Goal: Navigation & Orientation: Find specific page/section

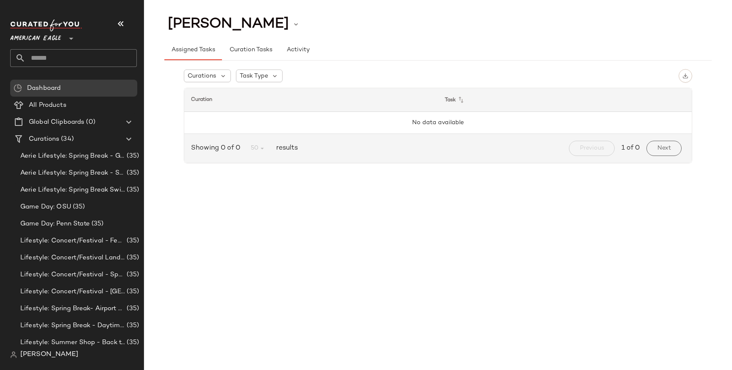
click at [53, 353] on span "[PERSON_NAME]" at bounding box center [49, 355] width 58 height 10
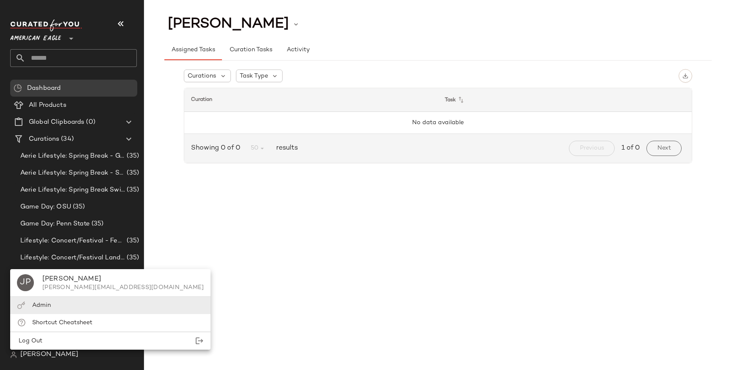
click at [64, 309] on div "Admin" at bounding box center [110, 305] width 200 height 17
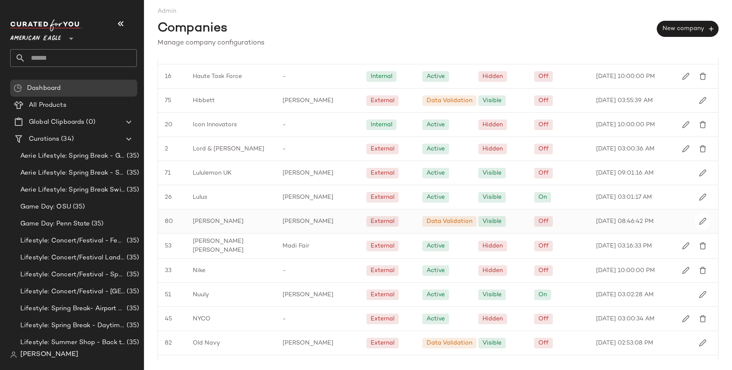
scroll to position [768, 0]
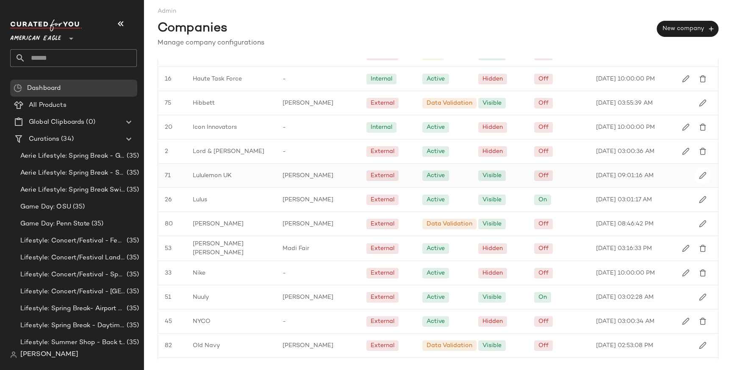
click at [224, 181] on div "Lululemon UK" at bounding box center [231, 176] width 90 height 24
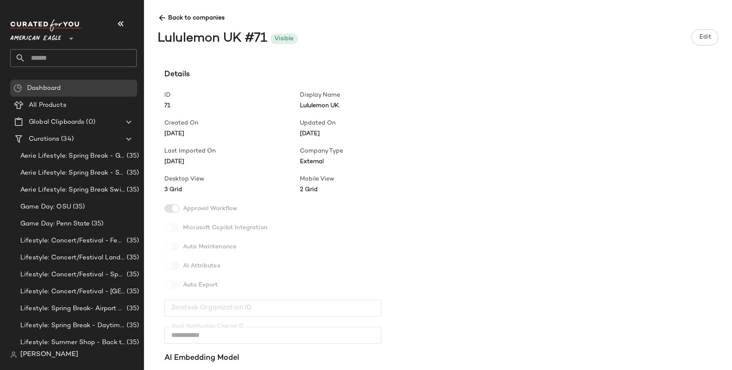
click at [157, 20] on div "**********" at bounding box center [438, 185] width 588 height 370
click at [161, 17] on icon at bounding box center [162, 18] width 9 height 9
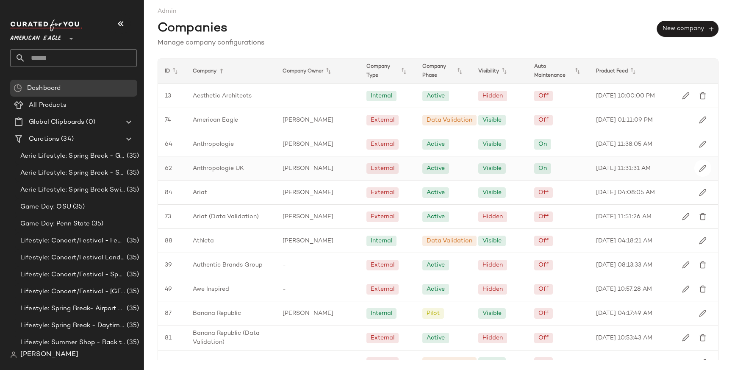
scroll to position [734, 0]
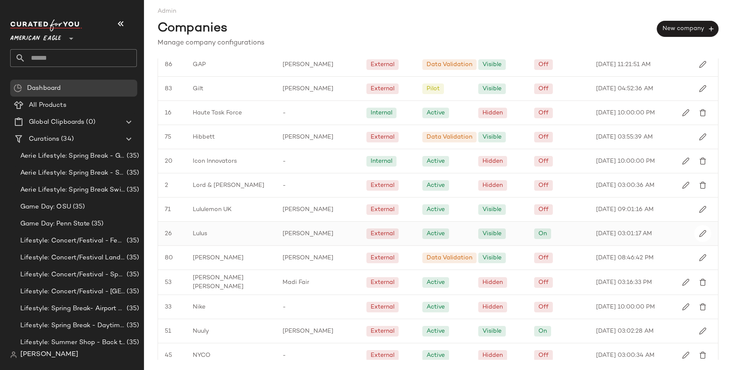
click at [199, 237] on span "Lulus" at bounding box center [200, 233] width 14 height 9
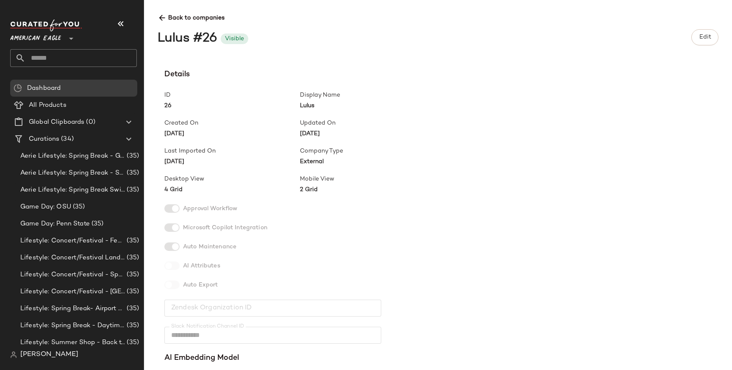
scroll to position [249, 0]
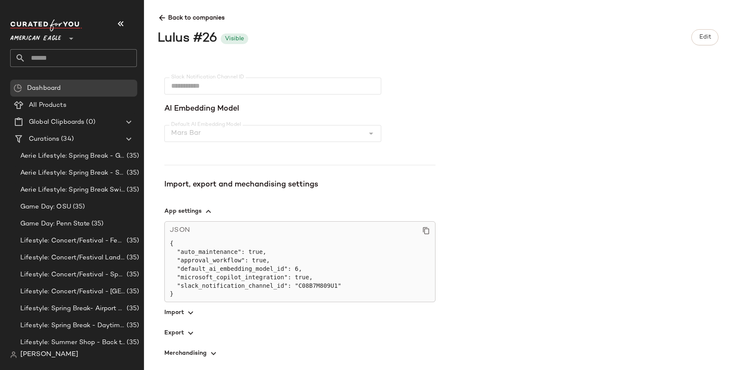
click at [190, 334] on icon "button" at bounding box center [191, 333] width 10 height 10
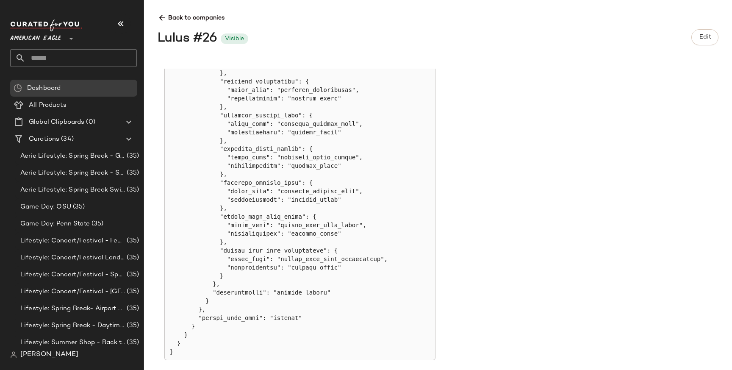
scroll to position [1370, 0]
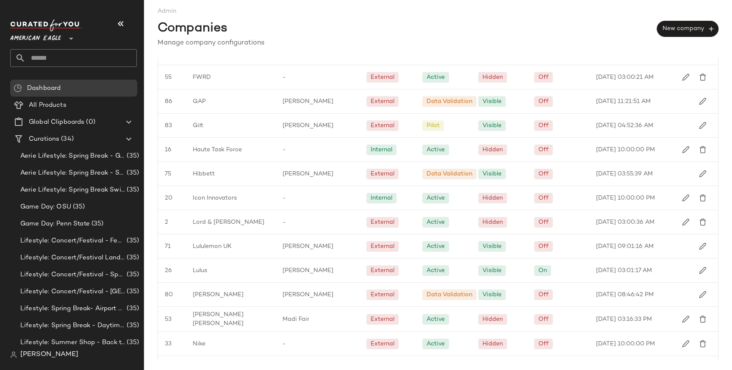
scroll to position [697, 0]
click at [225, 246] on span "Lululemon UK" at bounding box center [212, 247] width 39 height 9
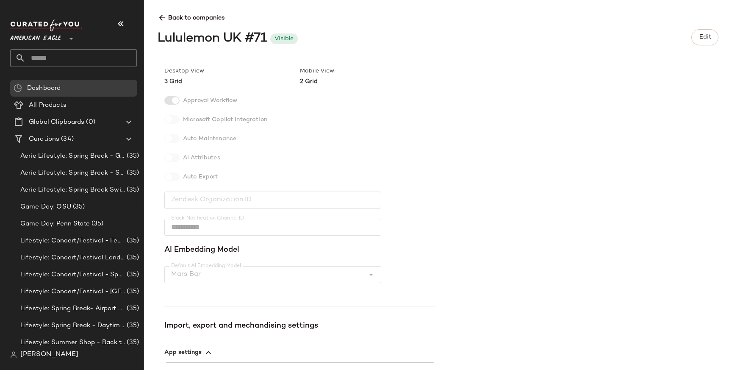
scroll to position [249, 0]
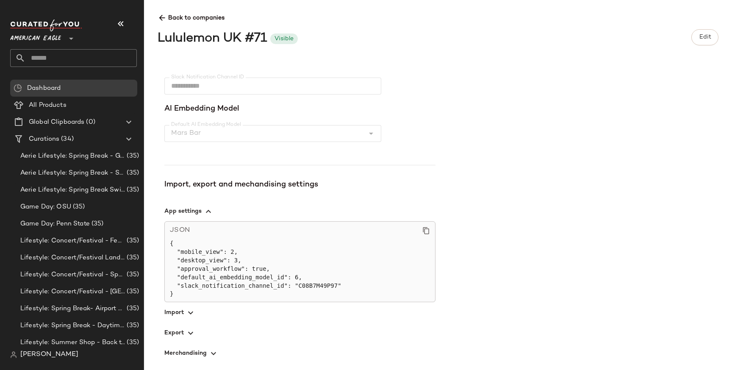
click at [183, 328] on span "button" at bounding box center [299, 333] width 271 height 20
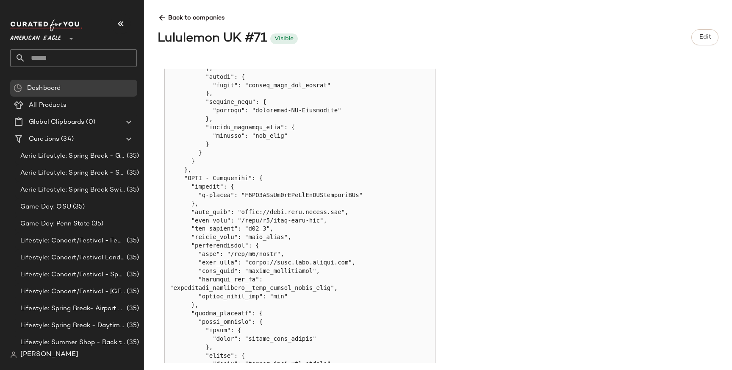
scroll to position [863, 0]
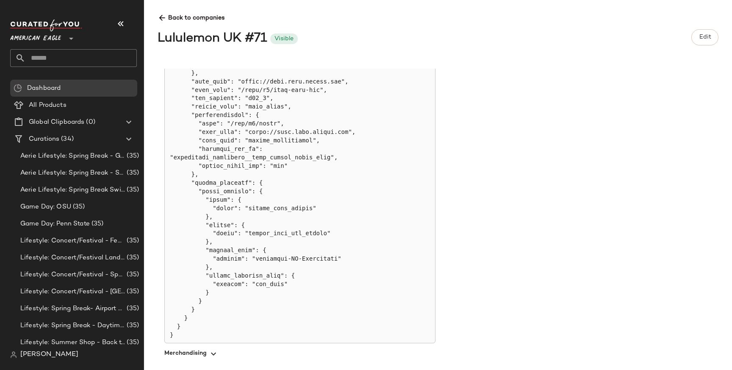
click at [159, 10] on span "Back to companies" at bounding box center [438, 15] width 561 height 16
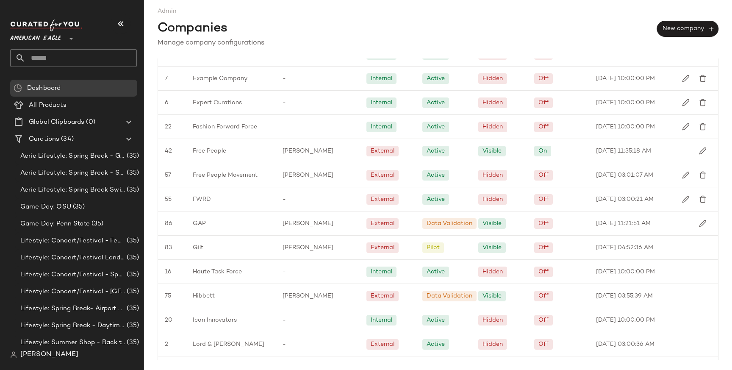
scroll to position [963, 0]
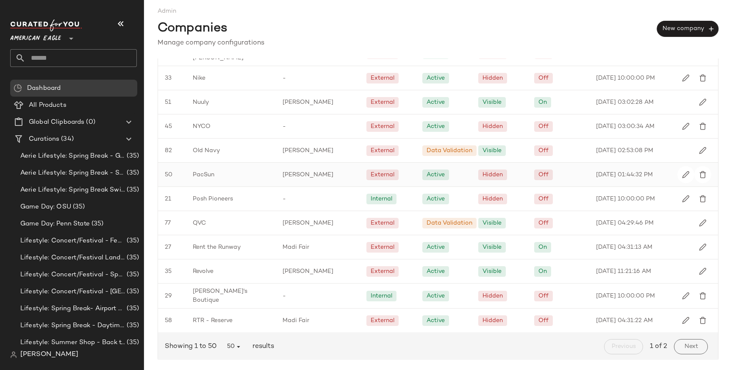
click at [207, 171] on span "PacSun" at bounding box center [204, 174] width 22 height 9
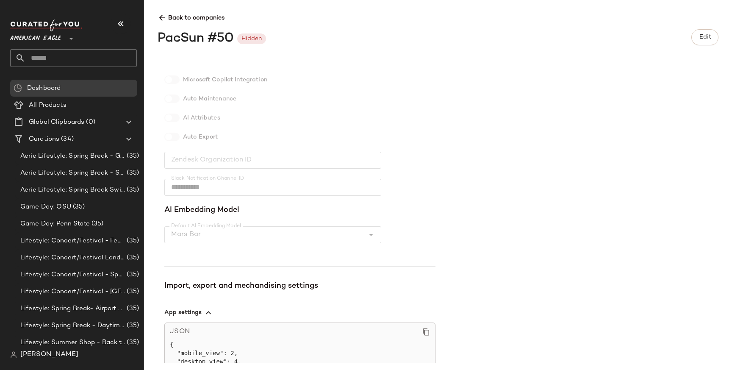
scroll to position [249, 0]
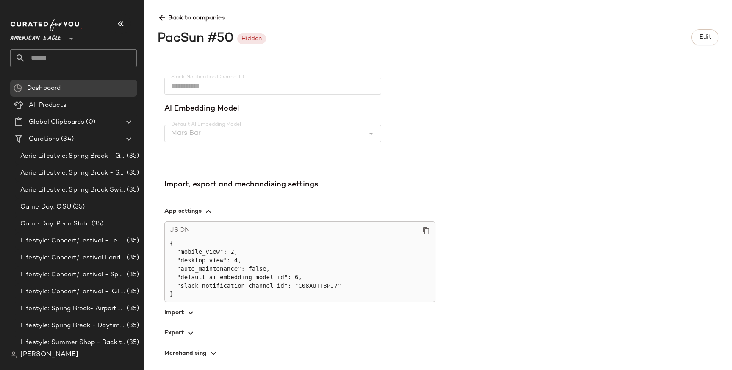
click at [173, 338] on span "button" at bounding box center [299, 333] width 271 height 20
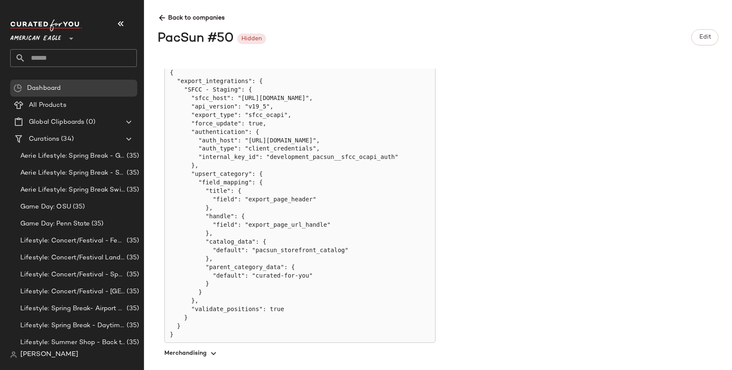
scroll to position [540, 0]
click at [160, 12] on span "Back to companies" at bounding box center [438, 15] width 561 height 16
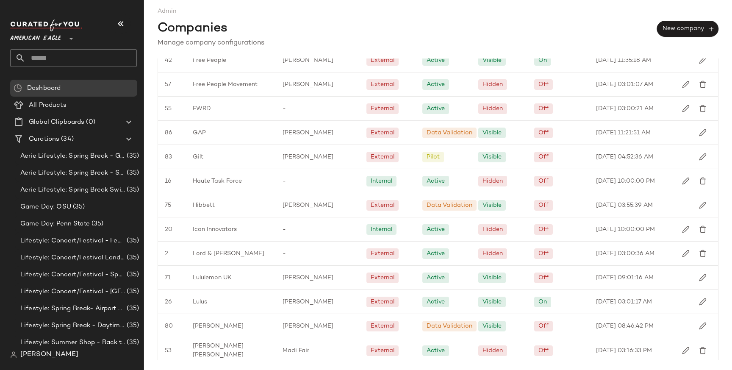
scroll to position [963, 0]
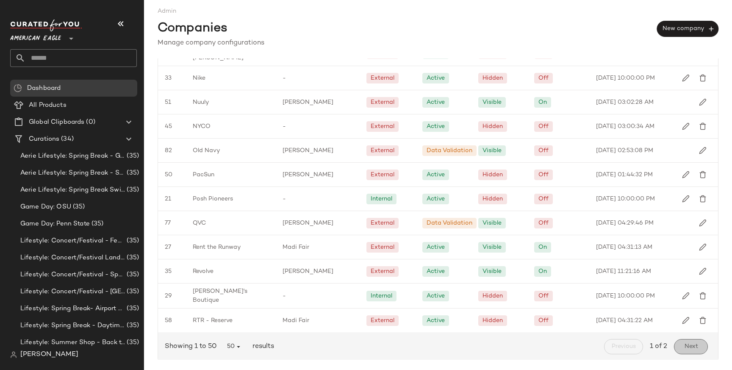
click at [689, 343] on span "Next" at bounding box center [691, 346] width 14 height 7
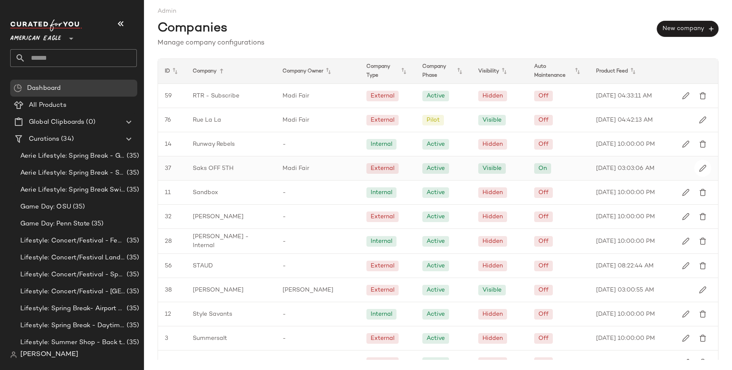
click at [193, 164] on span "Saks OFF 5TH" at bounding box center [213, 168] width 41 height 9
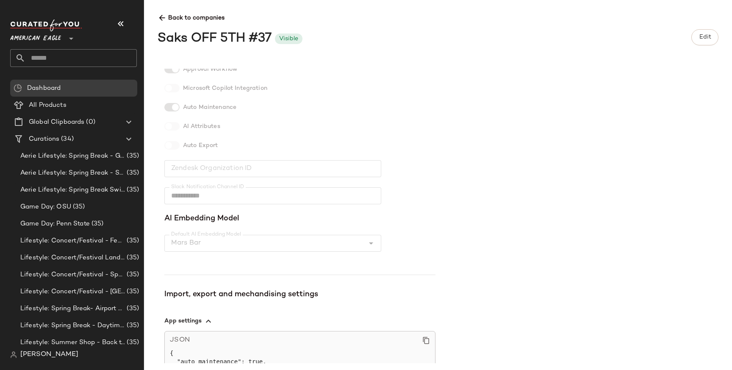
scroll to position [249, 0]
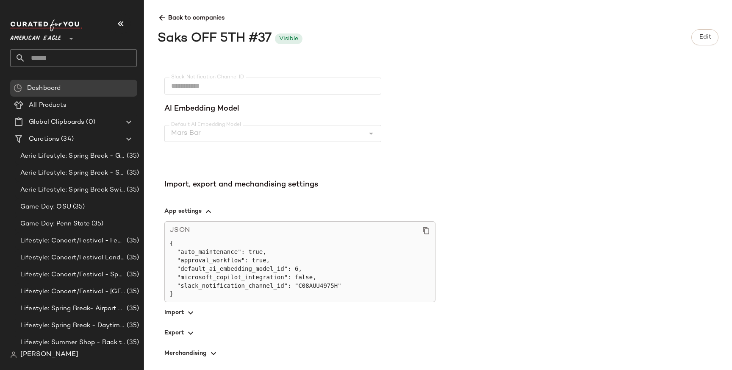
click at [177, 327] on span "button" at bounding box center [299, 333] width 271 height 20
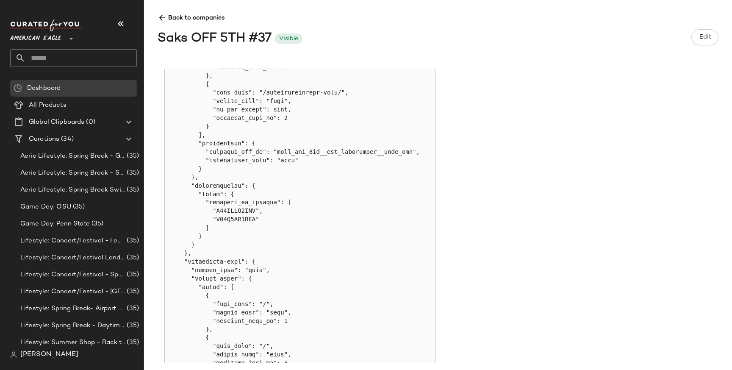
scroll to position [610, 0]
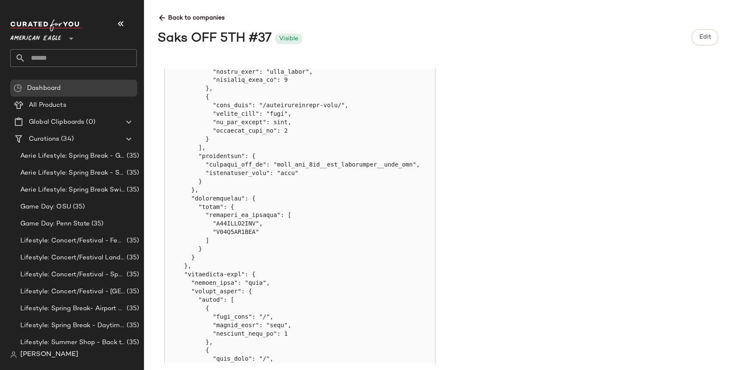
click at [28, 360] on div "[PERSON_NAME]" at bounding box center [77, 354] width 134 height 17
click at [166, 17] on icon at bounding box center [162, 18] width 9 height 9
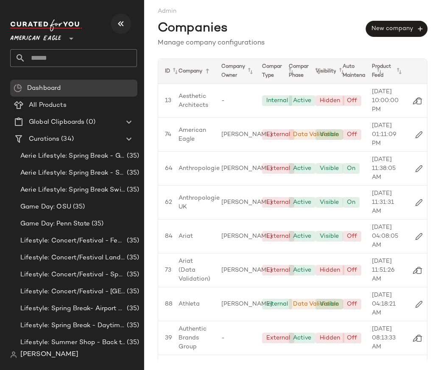
click at [121, 22] on icon "button" at bounding box center [121, 24] width 10 height 10
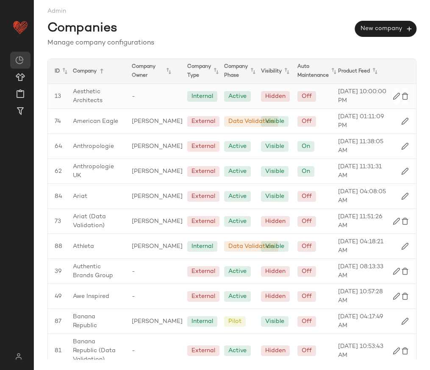
click at [98, 102] on span "Aesthetic Architects" at bounding box center [95, 96] width 45 height 18
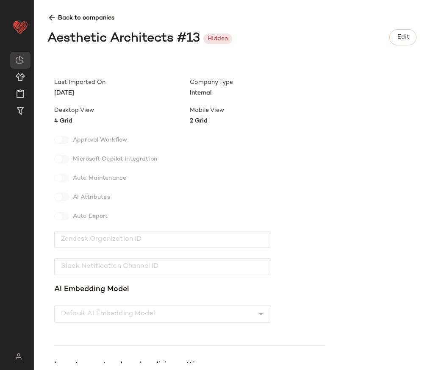
scroll to position [190, 0]
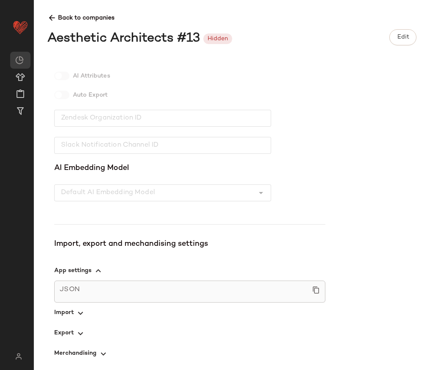
click at [76, 315] on icon "button" at bounding box center [80, 313] width 10 height 10
click at [79, 332] on icon "button" at bounding box center [80, 333] width 10 height 10
click at [73, 300] on div "JSON" at bounding box center [189, 292] width 271 height 22
click at [73, 315] on span "button" at bounding box center [189, 313] width 271 height 20
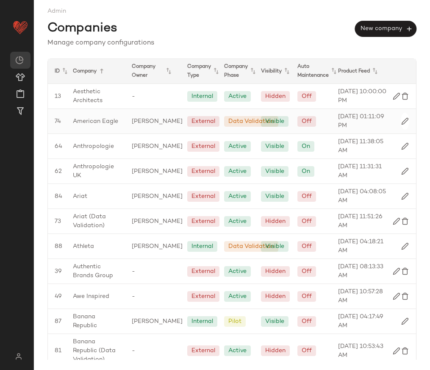
click at [94, 123] on span "American Eagle" at bounding box center [95, 121] width 45 height 9
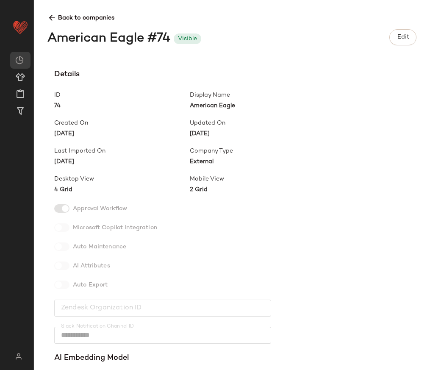
scroll to position [249, 0]
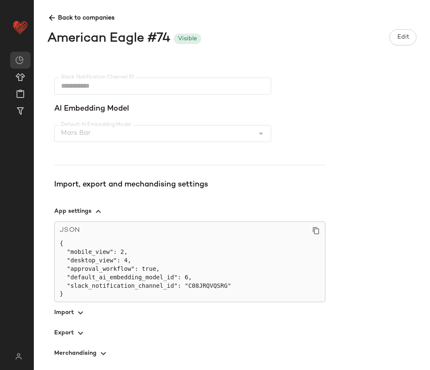
click at [58, 333] on span "button" at bounding box center [189, 333] width 271 height 20
click at [70, 306] on span "button" at bounding box center [189, 312] width 271 height 20
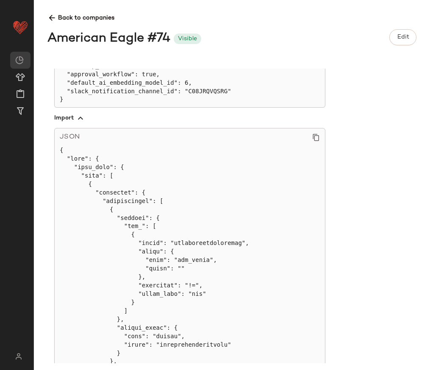
scroll to position [319, 0]
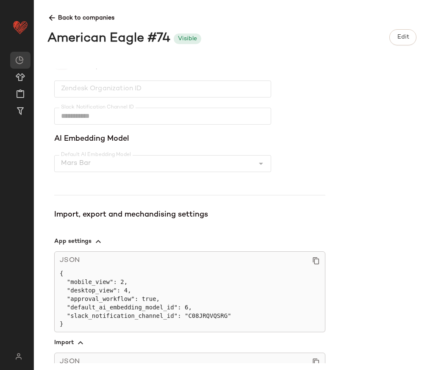
scroll to position [0, 0]
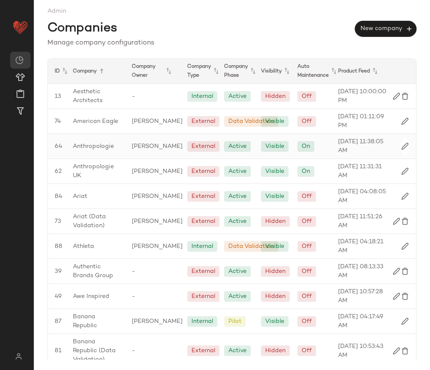
click at [92, 149] on span "Anthropologie" at bounding box center [93, 146] width 41 height 9
click at [101, 170] on span "Anthropologie UK" at bounding box center [95, 171] width 45 height 18
click at [95, 147] on span "Anthropologie" at bounding box center [93, 146] width 41 height 9
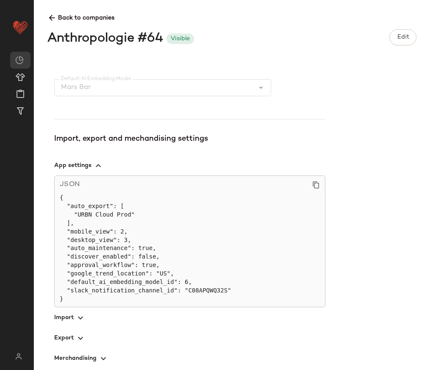
scroll to position [322, 0]
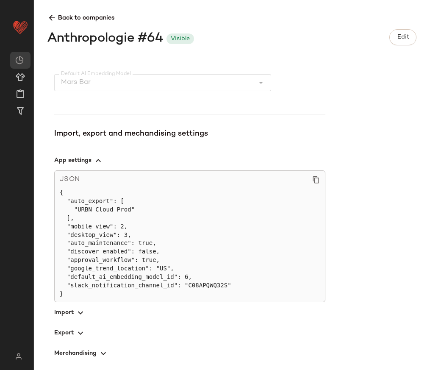
click at [78, 306] on span "button" at bounding box center [189, 312] width 271 height 20
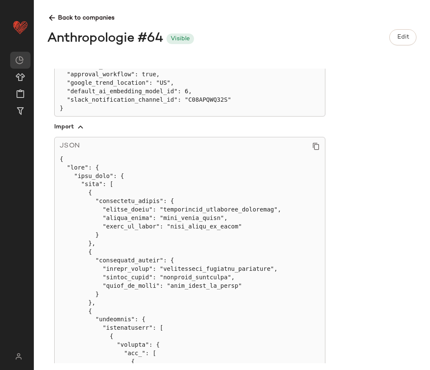
scroll to position [512, 0]
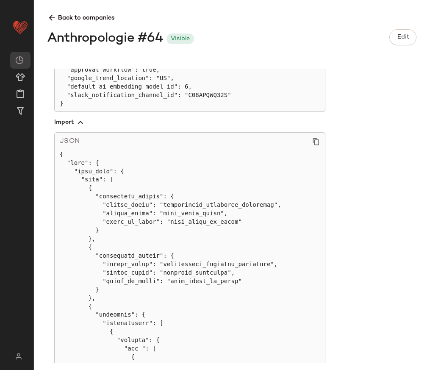
click at [316, 141] on icon at bounding box center [316, 142] width 8 height 8
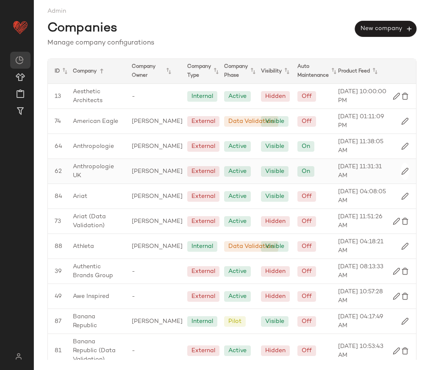
click at [93, 170] on span "Anthropologie UK" at bounding box center [95, 171] width 45 height 18
click at [89, 145] on span "Anthropologie" at bounding box center [93, 146] width 41 height 9
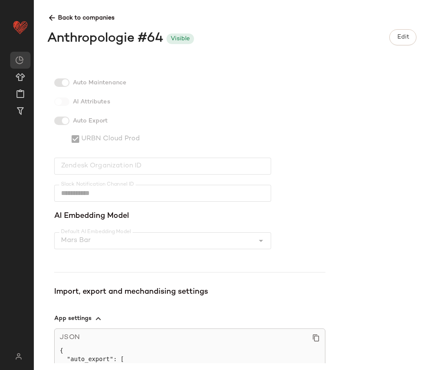
scroll to position [322, 0]
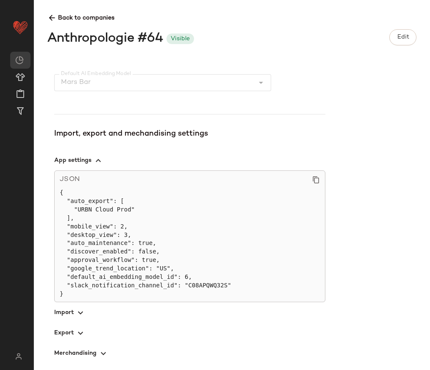
click at [92, 165] on span "button" at bounding box center [189, 160] width 271 height 20
click at [64, 332] on span "button" at bounding box center [189, 333] width 271 height 20
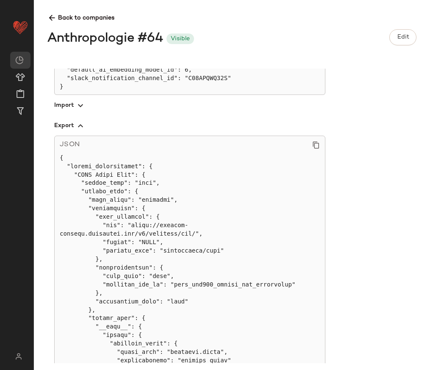
scroll to position [531, 0]
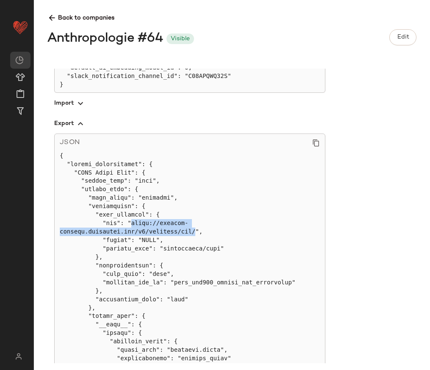
drag, startPoint x: 132, startPoint y: 222, endPoint x: 195, endPoint y: 233, distance: 64.0
copy pre "[URL][DOMAIN_NAME]"
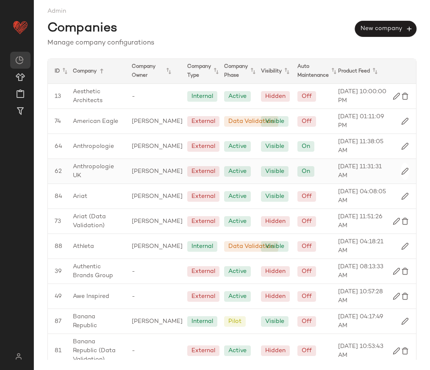
click at [75, 165] on span "Anthropologie UK" at bounding box center [95, 171] width 45 height 18
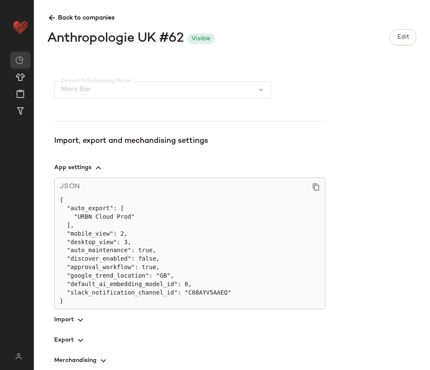
scroll to position [322, 0]
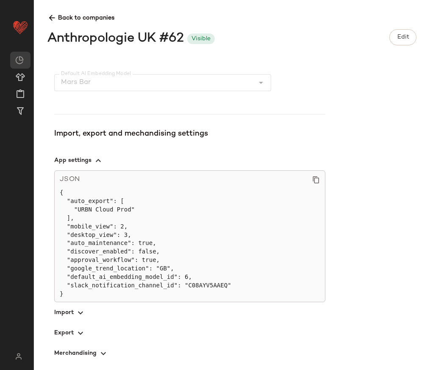
click at [79, 315] on icon "button" at bounding box center [80, 313] width 10 height 10
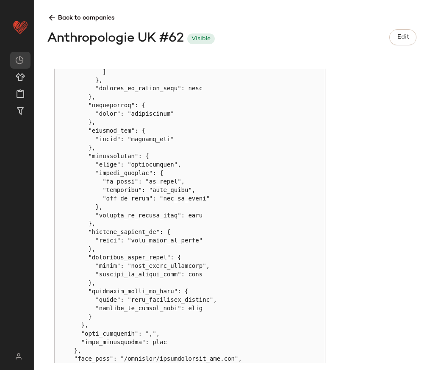
scroll to position [3791, 0]
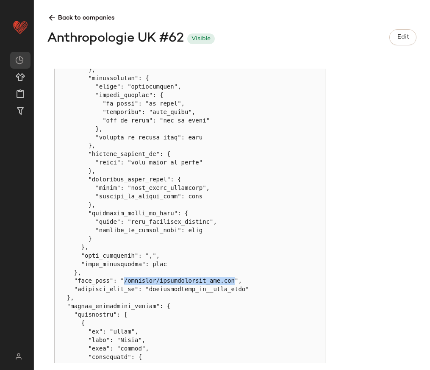
drag, startPoint x: 125, startPoint y: 281, endPoint x: 236, endPoint y: 284, distance: 110.2
copy pre "/incoming/anthropologie_cfy.csv"
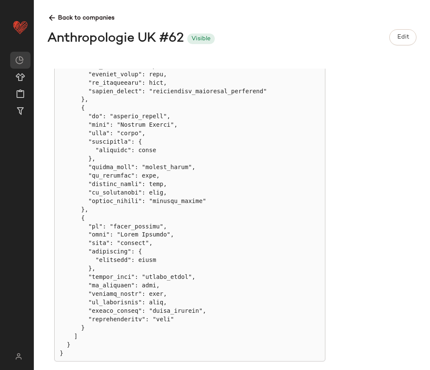
scroll to position [4959, 0]
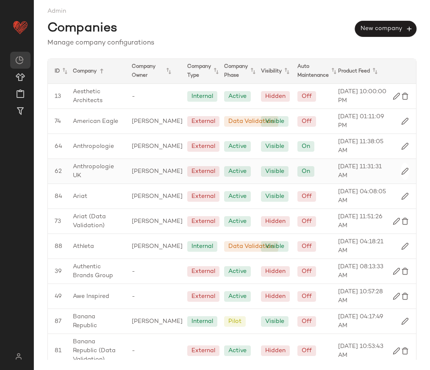
click at [99, 162] on span "Anthropologie UK" at bounding box center [95, 171] width 45 height 18
click at [86, 167] on span "Anthropologie UK" at bounding box center [95, 171] width 45 height 18
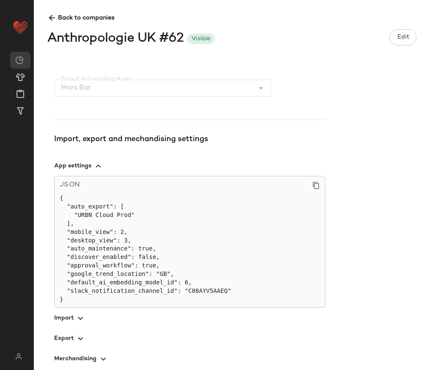
scroll to position [322, 0]
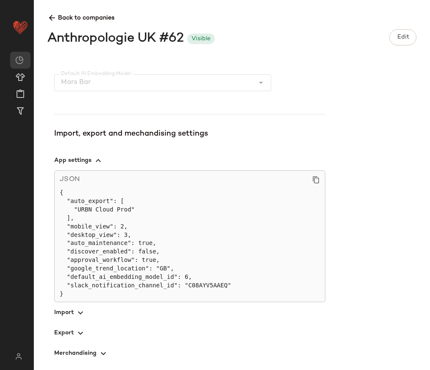
click at [83, 331] on icon "button" at bounding box center [80, 333] width 10 height 10
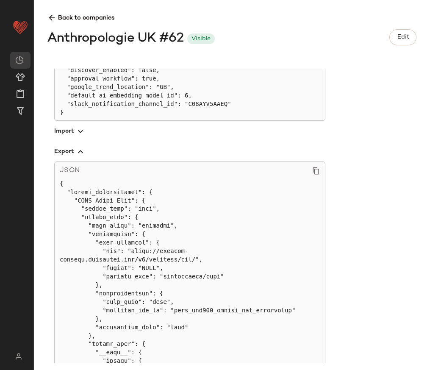
scroll to position [504, 0]
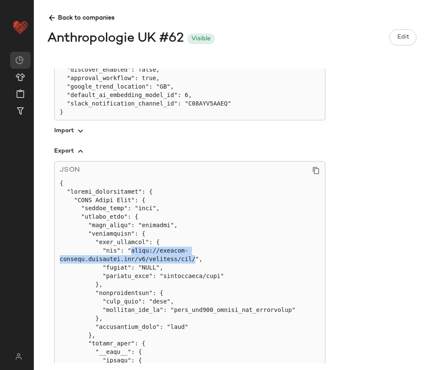
drag, startPoint x: 195, startPoint y: 259, endPoint x: 132, endPoint y: 249, distance: 64.0
copy pre "[URL][DOMAIN_NAME]"
click at [91, 126] on span "button" at bounding box center [189, 130] width 271 height 20
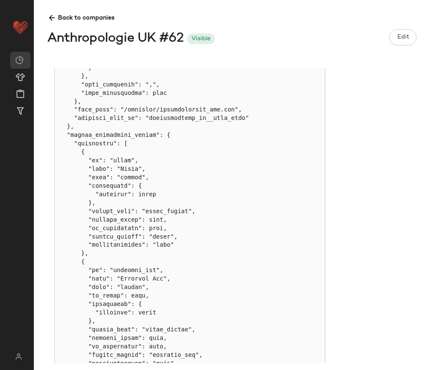
scroll to position [3815, 0]
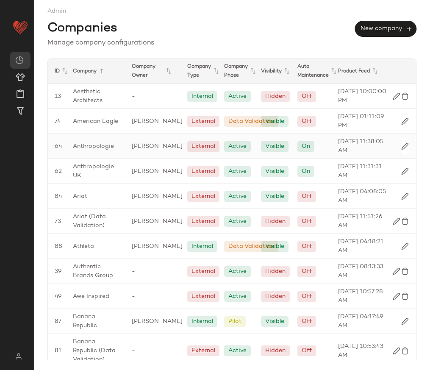
click at [108, 148] on span "Anthropologie" at bounding box center [93, 146] width 41 height 9
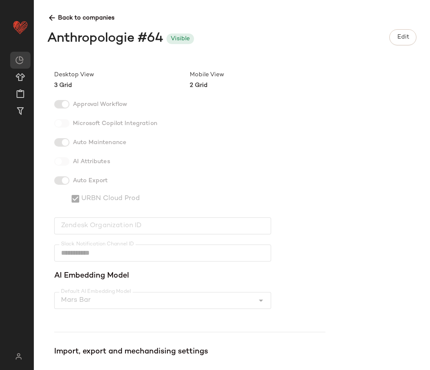
scroll to position [322, 0]
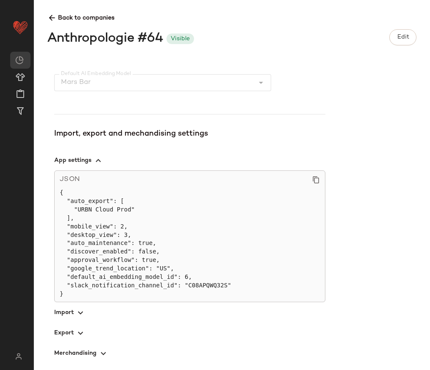
click at [74, 313] on span "button" at bounding box center [189, 312] width 271 height 20
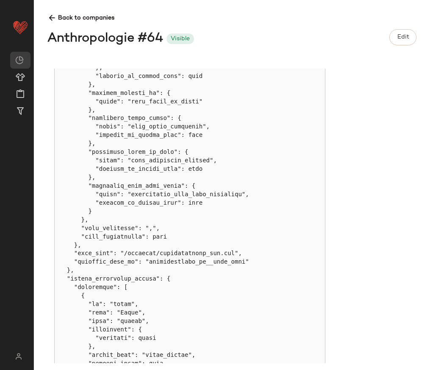
scroll to position [5627, 0]
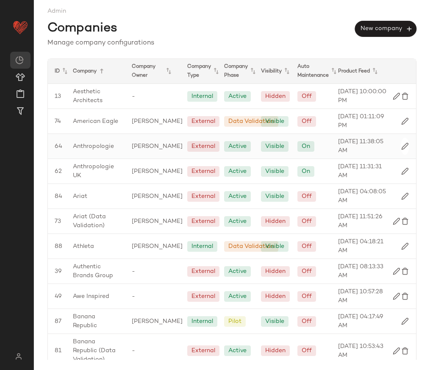
click at [95, 143] on span "Anthropologie" at bounding box center [93, 146] width 41 height 9
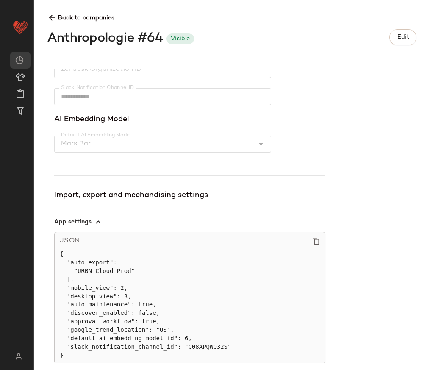
scroll to position [322, 0]
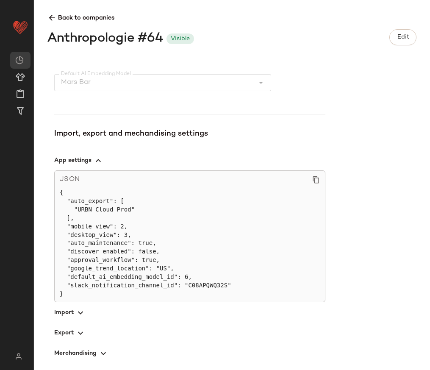
click at [77, 313] on icon "button" at bounding box center [80, 313] width 10 height 10
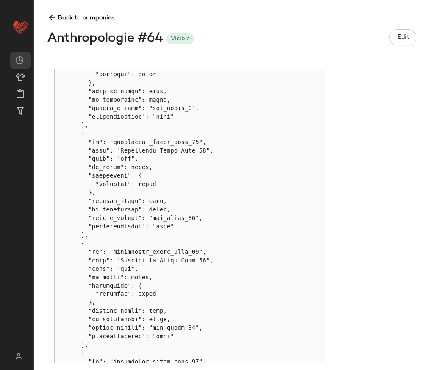
scroll to position [8273, 0]
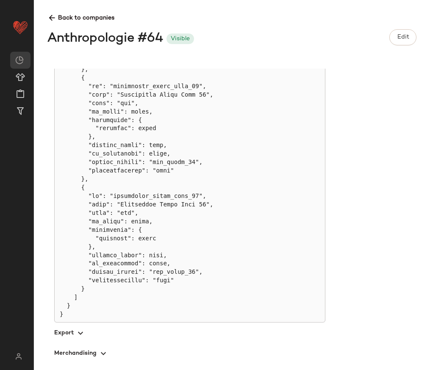
click at [67, 335] on span "button" at bounding box center [189, 333] width 271 height 20
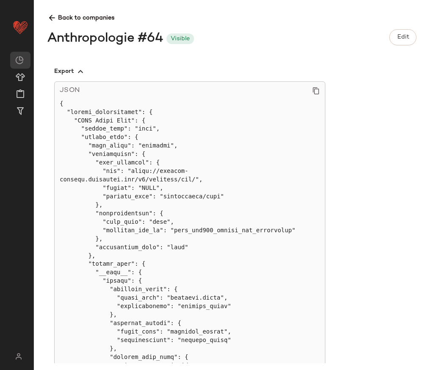
scroll to position [582, 0]
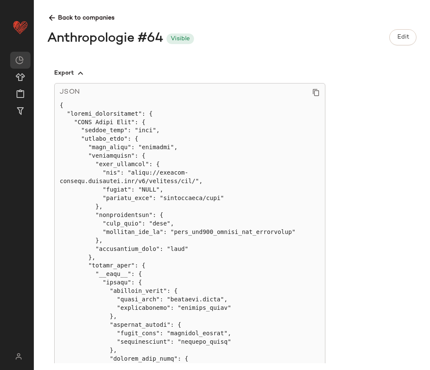
click at [51, 19] on icon at bounding box center [51, 18] width 9 height 9
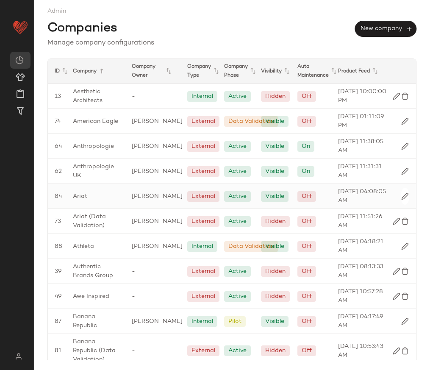
click at [87, 195] on div "Ariat" at bounding box center [95, 196] width 59 height 25
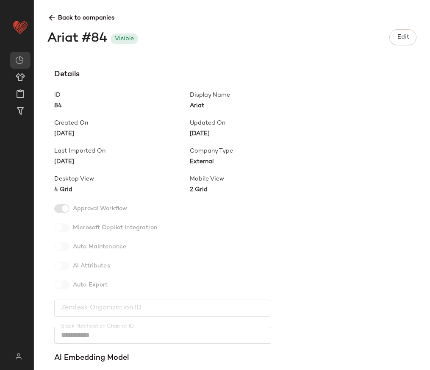
click at [53, 20] on icon at bounding box center [51, 18] width 9 height 9
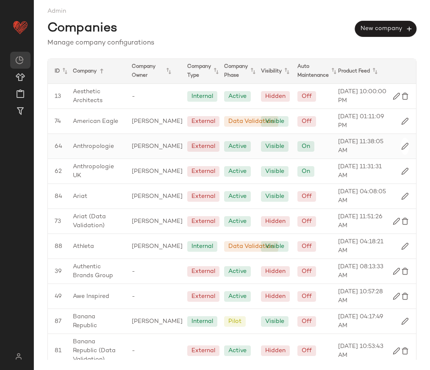
click at [86, 147] on span "Anthropologie" at bounding box center [93, 146] width 41 height 9
click at [86, 178] on span "Anthropologie UK" at bounding box center [95, 171] width 45 height 18
click at [76, 190] on div "Ariat" at bounding box center [95, 196] width 59 height 25
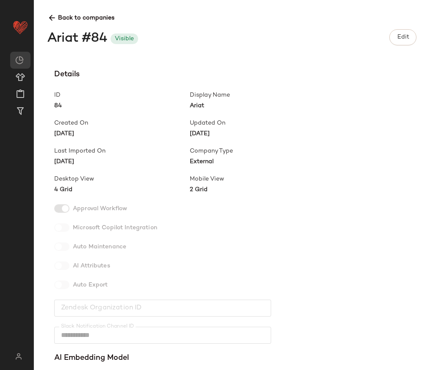
scroll to position [249, 0]
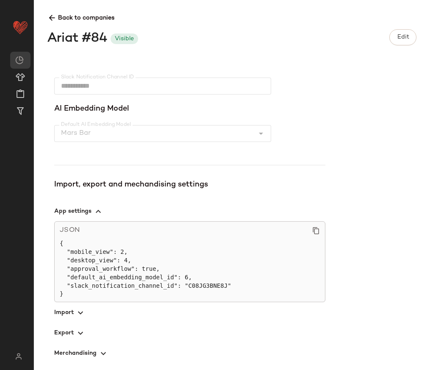
click at [70, 315] on span "button" at bounding box center [189, 312] width 271 height 20
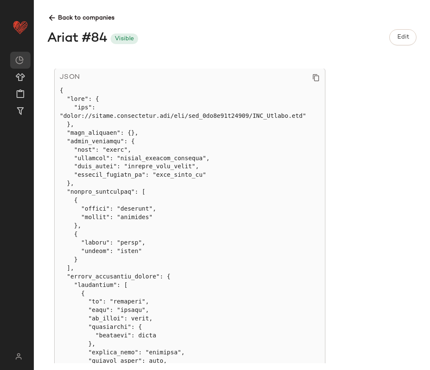
scroll to position [719, 0]
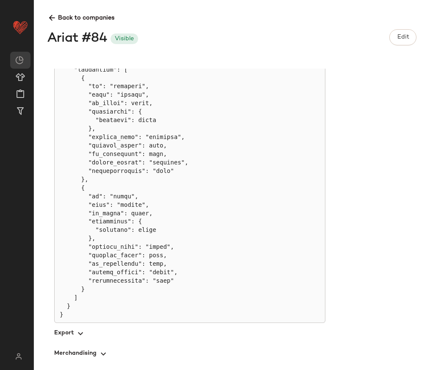
click at [56, 334] on span "button" at bounding box center [189, 333] width 271 height 20
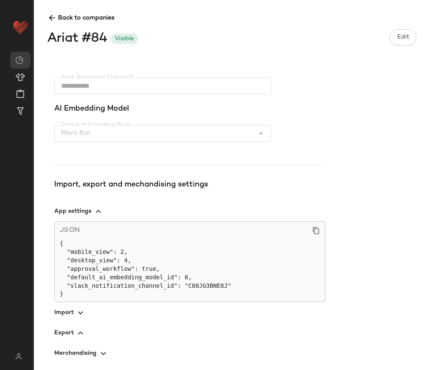
scroll to position [249, 0]
click at [54, 20] on icon at bounding box center [51, 18] width 9 height 9
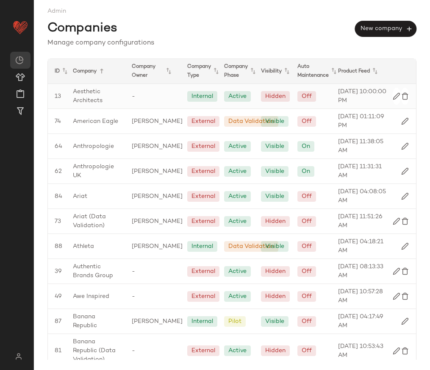
click at [95, 98] on span "Aesthetic Architects" at bounding box center [95, 96] width 45 height 18
click at [72, 116] on div "American Eagle" at bounding box center [95, 121] width 59 height 25
click at [89, 246] on span "Athleta" at bounding box center [83, 246] width 21 height 9
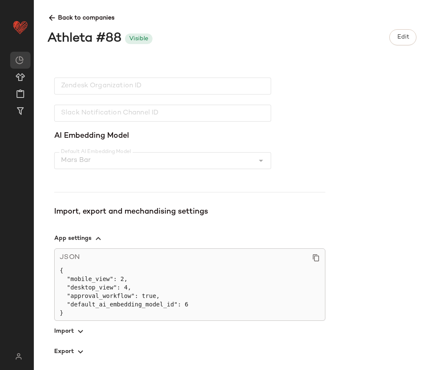
scroll to position [241, 0]
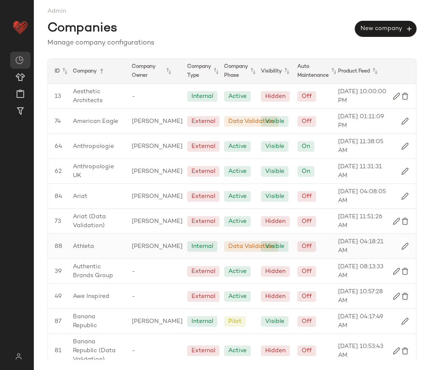
click at [86, 249] on span "Athleta" at bounding box center [83, 246] width 21 height 9
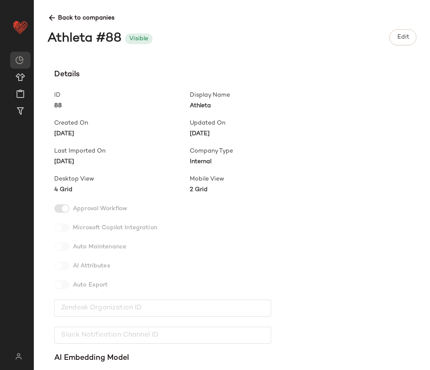
scroll to position [241, 0]
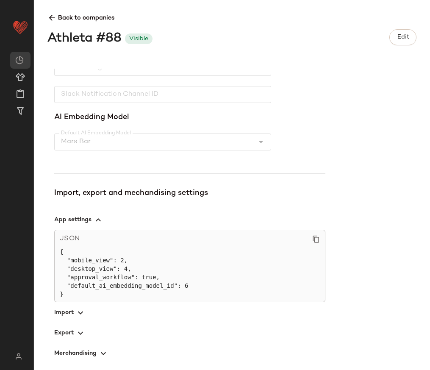
click at [67, 313] on span "button" at bounding box center [189, 312] width 271 height 20
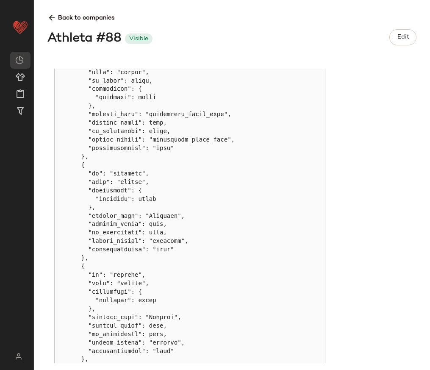
scroll to position [1277, 0]
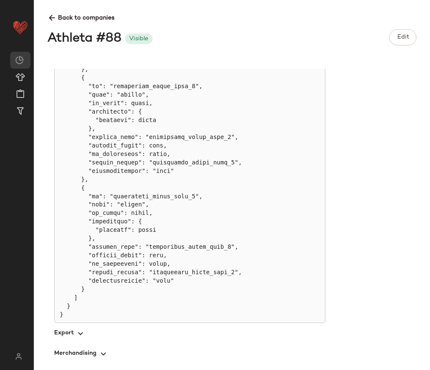
click at [66, 337] on span "button" at bounding box center [189, 333] width 271 height 20
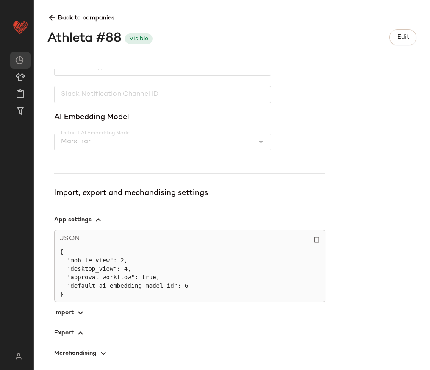
scroll to position [241, 0]
click at [49, 17] on icon at bounding box center [51, 18] width 9 height 9
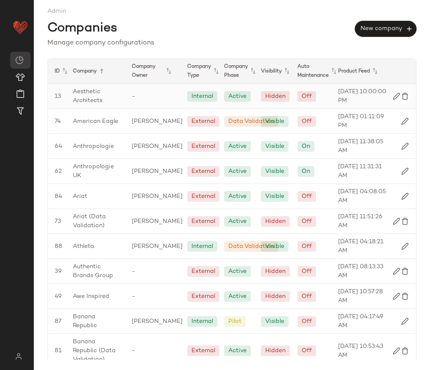
click at [83, 103] on span "Aesthetic Architects" at bounding box center [95, 96] width 45 height 18
click at [82, 246] on span "Athleta" at bounding box center [83, 246] width 21 height 9
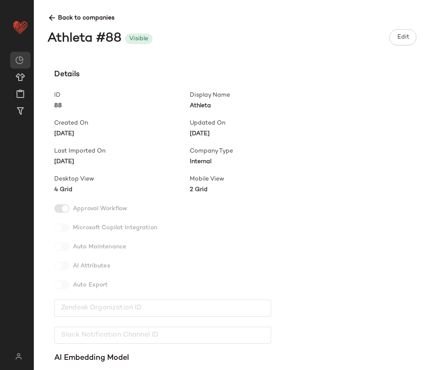
click at [52, 13] on span "Back to companies" at bounding box center [231, 15] width 369 height 16
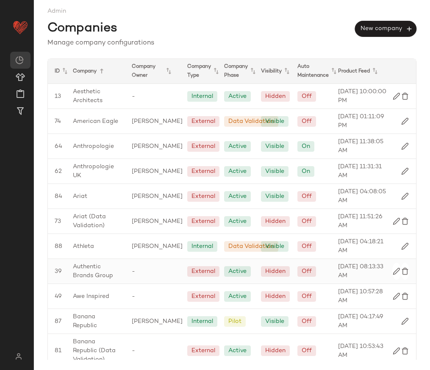
click at [89, 268] on span "Authentic Brands Group" at bounding box center [95, 271] width 45 height 18
click at [81, 295] on span "Awe Inspired" at bounding box center [91, 296] width 36 height 9
click at [83, 317] on span "Banana Republic" at bounding box center [95, 321] width 45 height 18
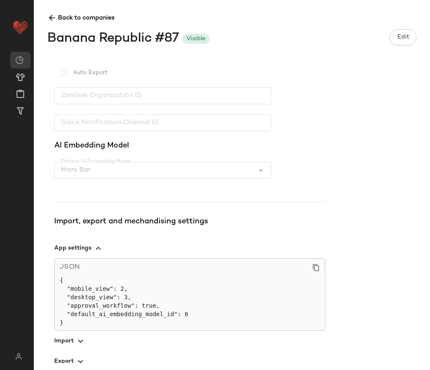
scroll to position [241, 0]
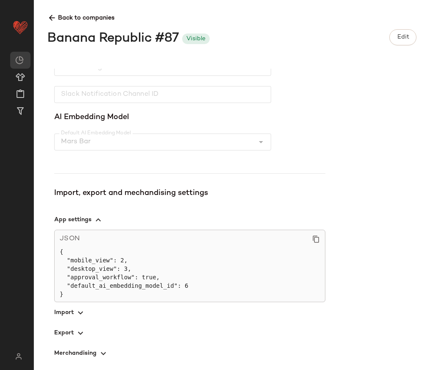
click at [78, 331] on icon "button" at bounding box center [80, 333] width 10 height 10
click at [78, 311] on icon "button" at bounding box center [80, 313] width 10 height 10
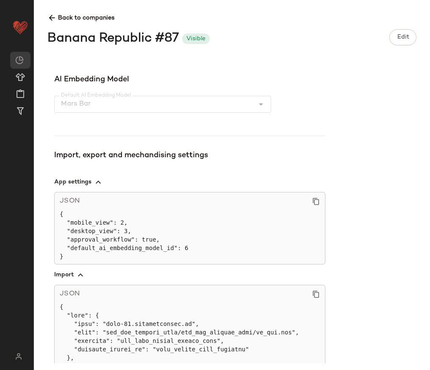
scroll to position [278, 0]
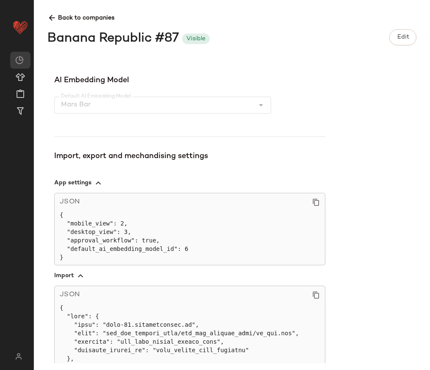
click at [54, 14] on icon at bounding box center [51, 18] width 9 height 9
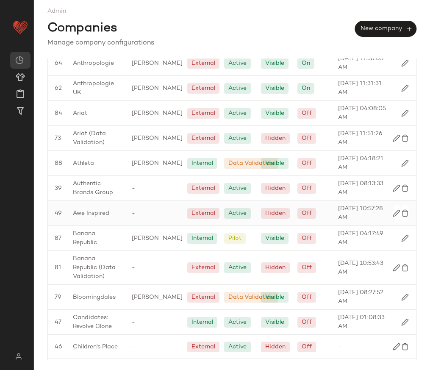
scroll to position [87, 0]
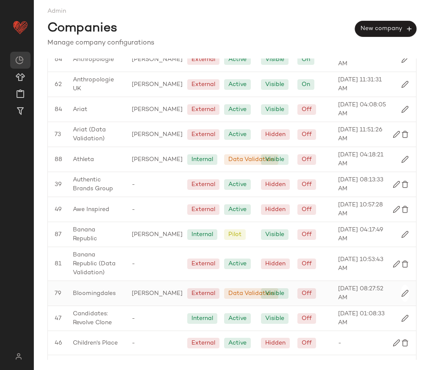
click at [89, 292] on span "Bloomingdales" at bounding box center [94, 293] width 43 height 9
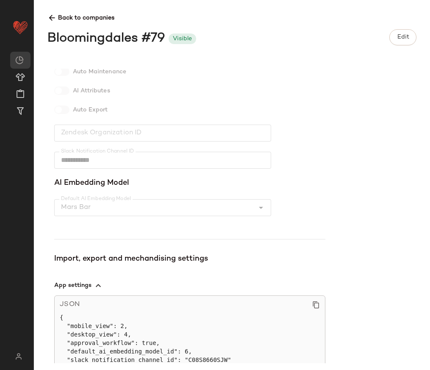
scroll to position [249, 0]
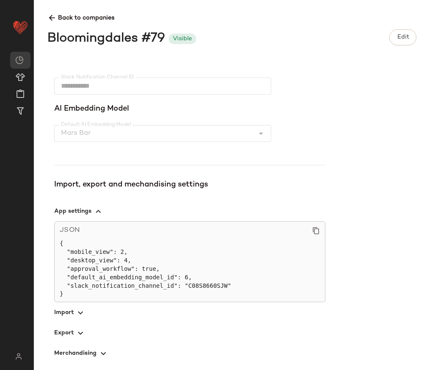
click at [72, 333] on span "button" at bounding box center [189, 333] width 271 height 20
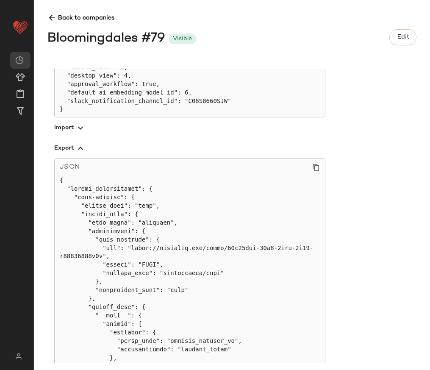
scroll to position [429, 0]
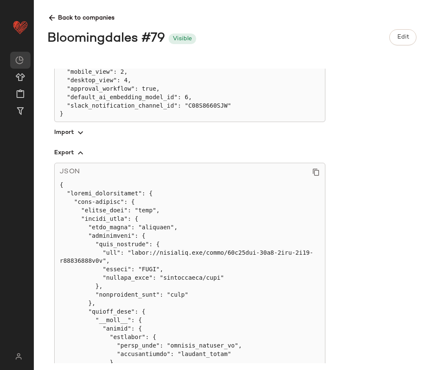
click at [78, 125] on span "button" at bounding box center [189, 132] width 271 height 20
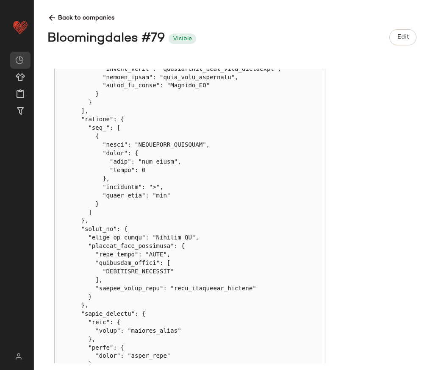
scroll to position [926, 0]
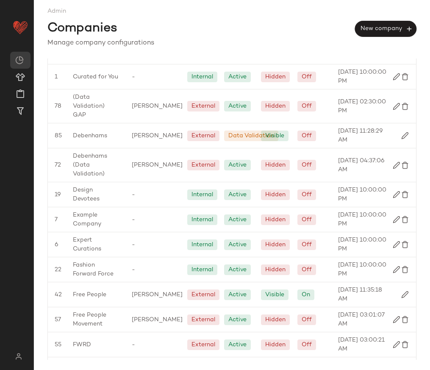
scroll to position [478, 0]
click at [95, 294] on span "Free People" at bounding box center [89, 294] width 33 height 9
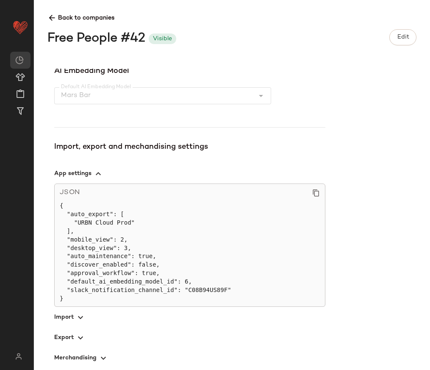
scroll to position [314, 0]
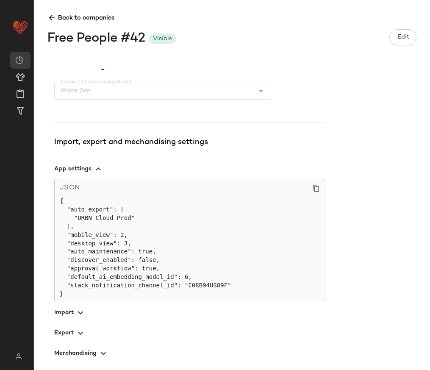
click at [62, 333] on span "button" at bounding box center [189, 333] width 271 height 20
click at [68, 312] on span "button" at bounding box center [189, 312] width 271 height 20
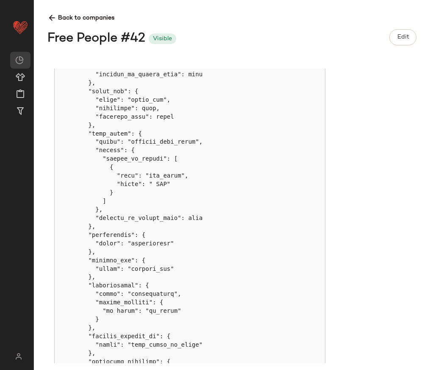
scroll to position [2918, 0]
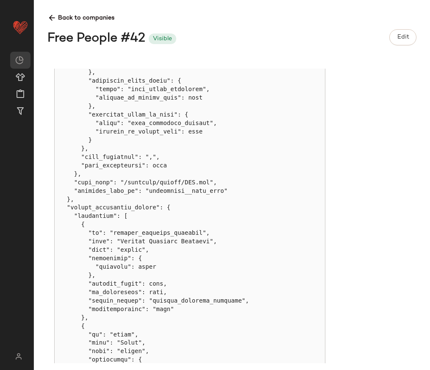
click at [179, 192] on pre at bounding box center [190, 334] width 260 height 5197
copy pre "freepeople__sftp_auth"
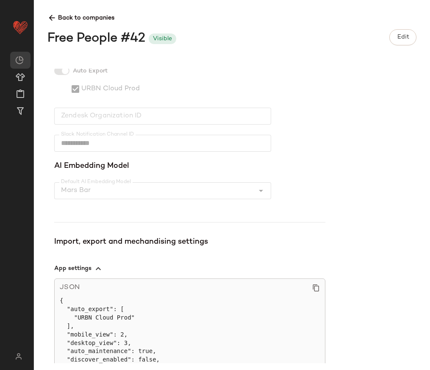
scroll to position [224, 0]
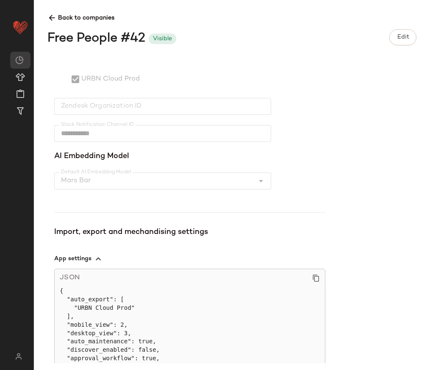
click at [89, 259] on span "button" at bounding box center [189, 258] width 271 height 20
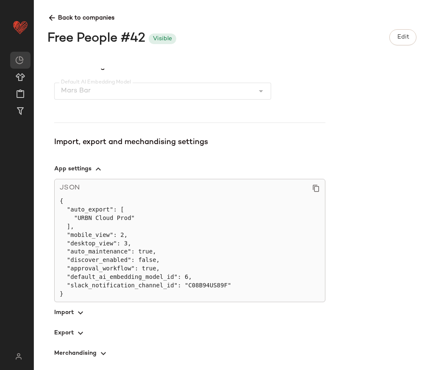
click at [81, 336] on icon "button" at bounding box center [80, 333] width 10 height 10
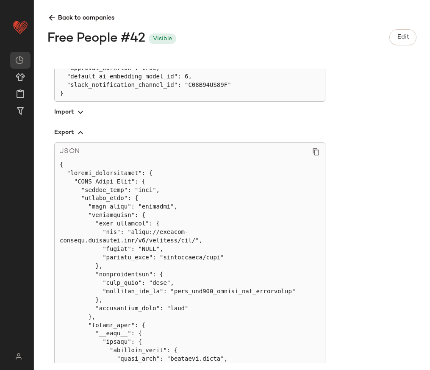
scroll to position [517, 0]
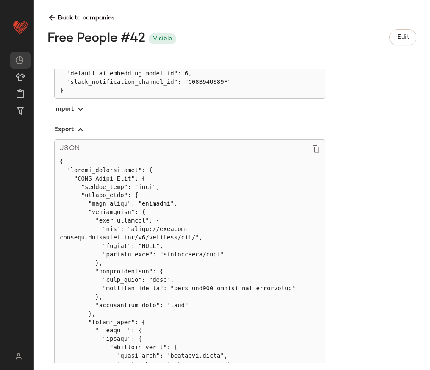
click at [52, 16] on icon at bounding box center [51, 18] width 9 height 9
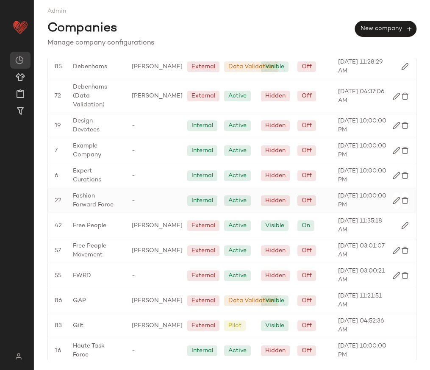
scroll to position [553, 0]
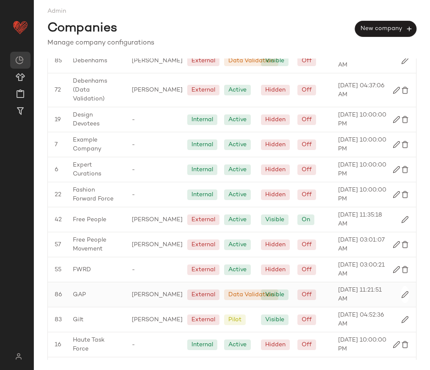
click at [87, 294] on div "GAP" at bounding box center [95, 294] width 59 height 25
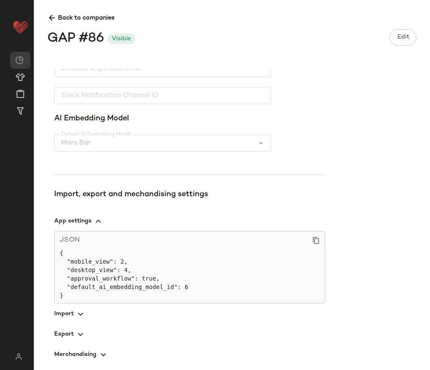
scroll to position [241, 0]
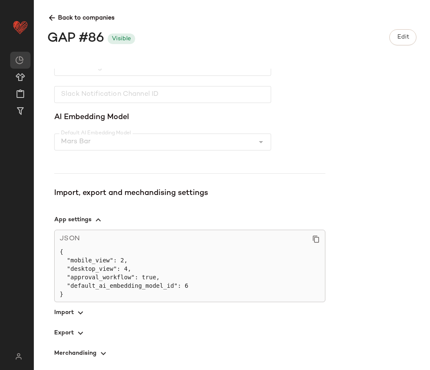
click at [72, 312] on span "button" at bounding box center [189, 312] width 271 height 20
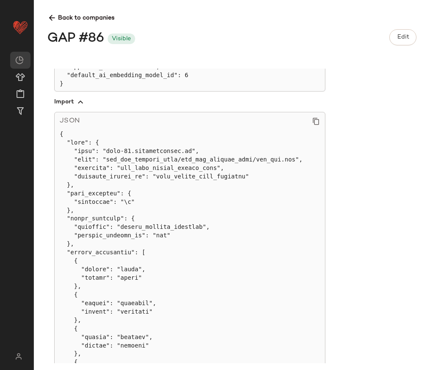
scroll to position [441, 0]
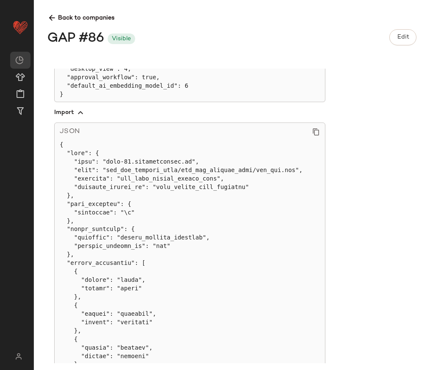
click at [81, 114] on icon "button" at bounding box center [80, 113] width 10 height 10
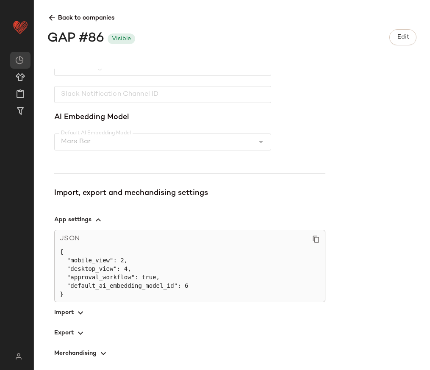
scroll to position [241, 0]
click at [77, 330] on icon "button" at bounding box center [80, 333] width 10 height 10
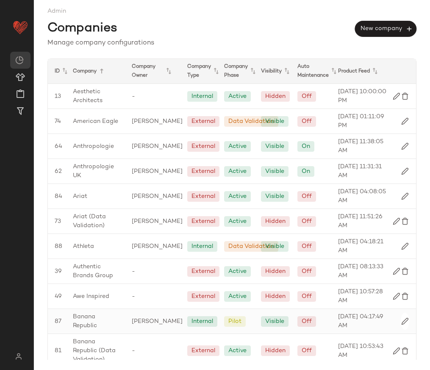
click at [91, 324] on span "Banana Republic" at bounding box center [95, 321] width 45 height 18
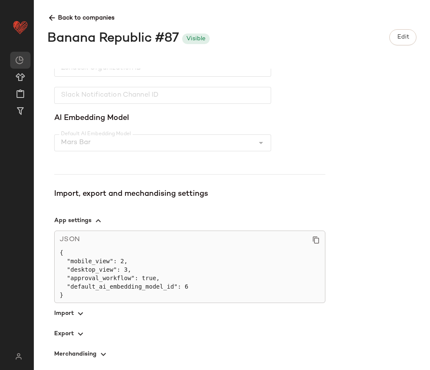
click at [76, 309] on icon "button" at bounding box center [80, 314] width 10 height 10
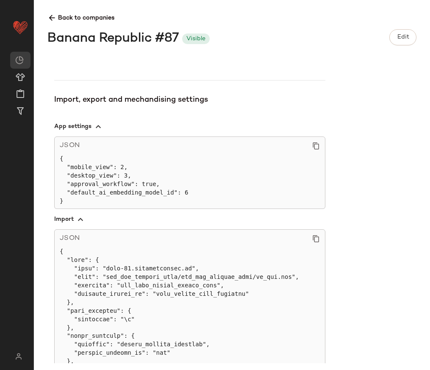
scroll to position [336, 0]
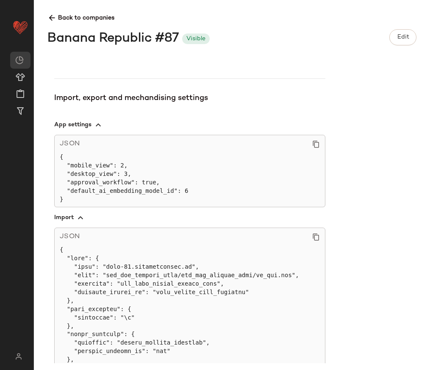
click at [54, 16] on icon at bounding box center [51, 18] width 9 height 9
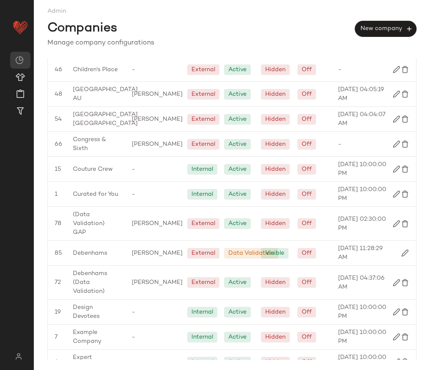
scroll to position [360, 0]
click at [95, 255] on span "Debenhams" at bounding box center [90, 253] width 34 height 9
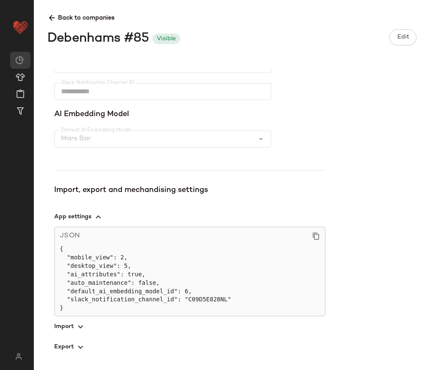
scroll to position [258, 0]
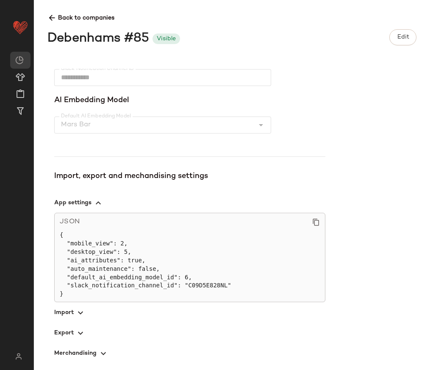
click at [79, 309] on icon "button" at bounding box center [80, 313] width 10 height 10
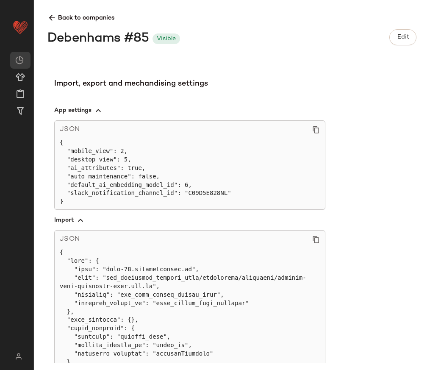
scroll to position [351, 0]
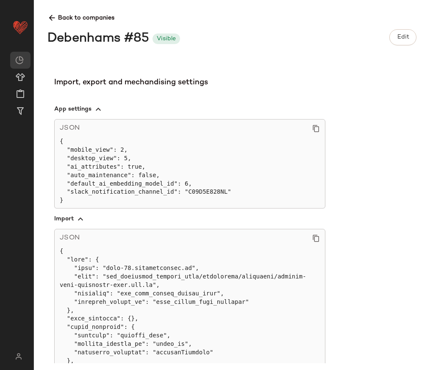
click at [80, 220] on icon "button" at bounding box center [80, 219] width 10 height 10
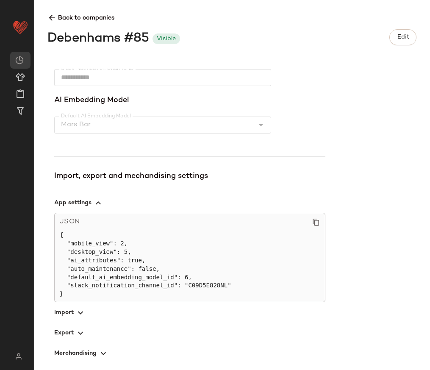
scroll to position [258, 0]
click at [81, 324] on span "button" at bounding box center [189, 333] width 271 height 20
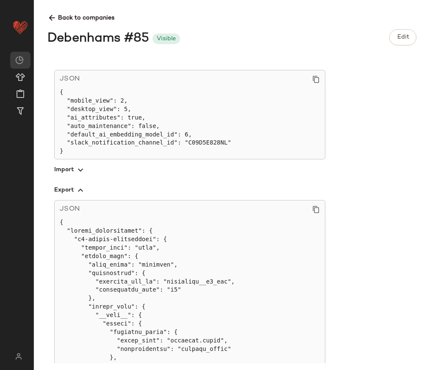
scroll to position [404, 0]
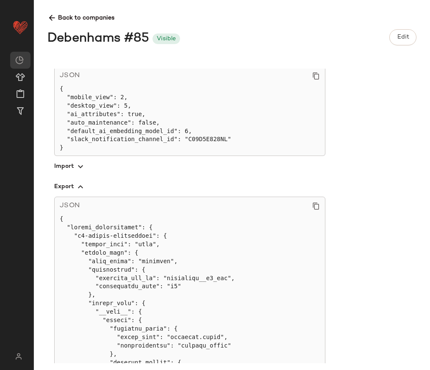
click at [53, 17] on icon at bounding box center [51, 18] width 9 height 9
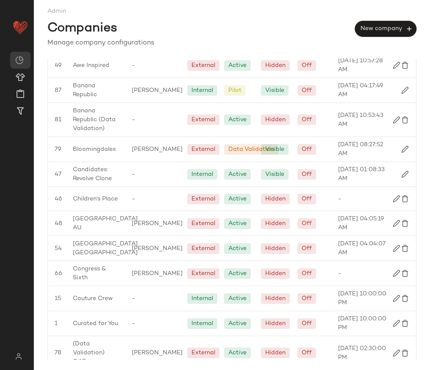
scroll to position [229, 0]
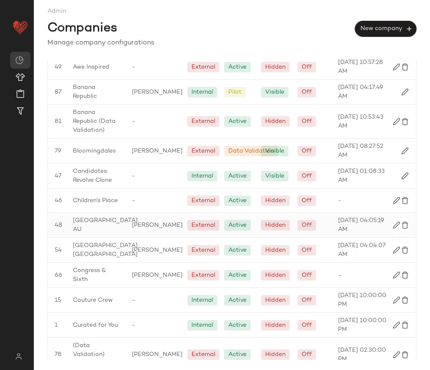
click at [106, 227] on span "[GEOGRAPHIC_DATA] AU" at bounding box center [105, 225] width 65 height 18
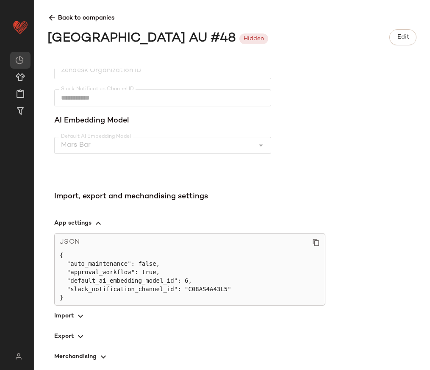
scroll to position [241, 0]
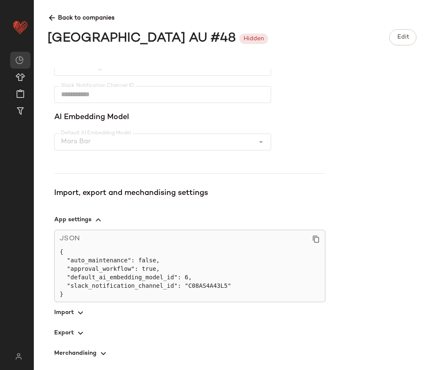
click at [67, 314] on span "button" at bounding box center [189, 312] width 271 height 20
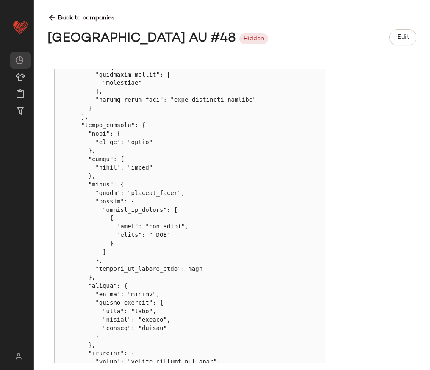
scroll to position [1448, 0]
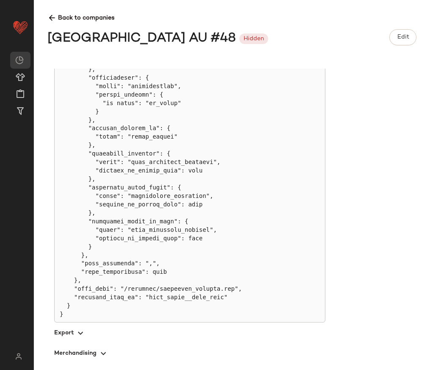
click at [79, 336] on icon "button" at bounding box center [80, 333] width 10 height 10
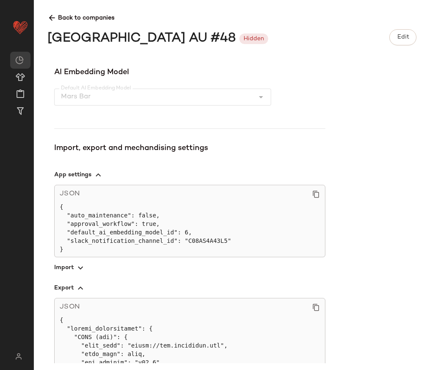
scroll to position [0, 0]
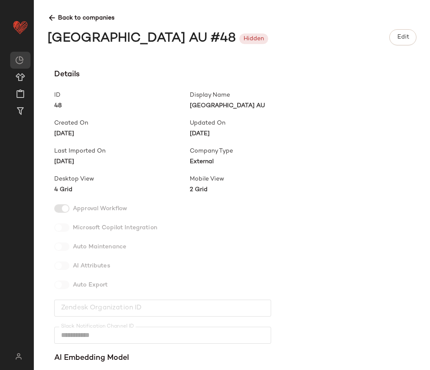
click at [55, 14] on icon at bounding box center [51, 18] width 9 height 9
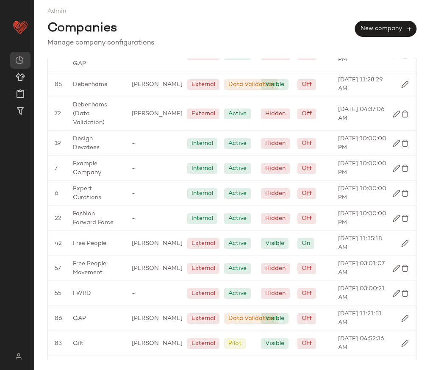
scroll to position [528, 0]
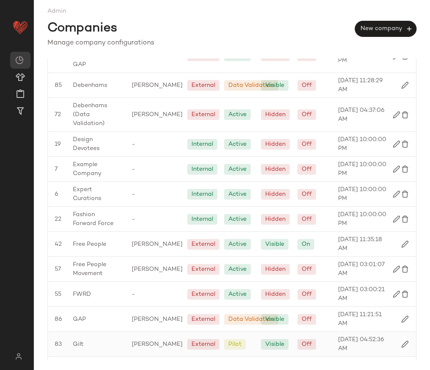
click at [80, 340] on div "Gilt" at bounding box center [95, 344] width 59 height 25
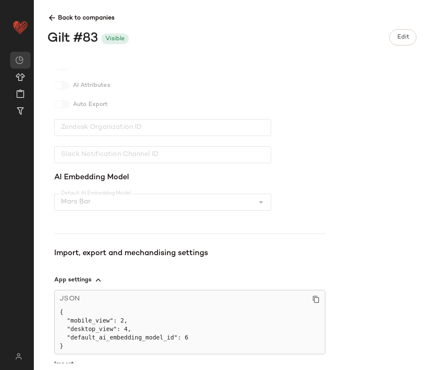
scroll to position [232, 0]
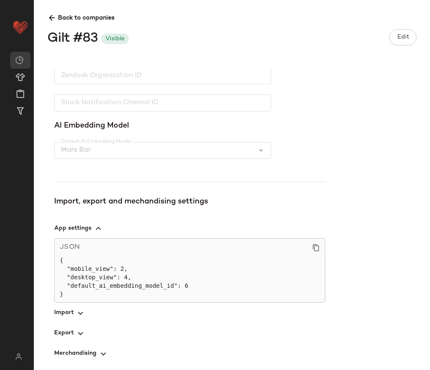
click at [82, 309] on icon "button" at bounding box center [80, 313] width 10 height 10
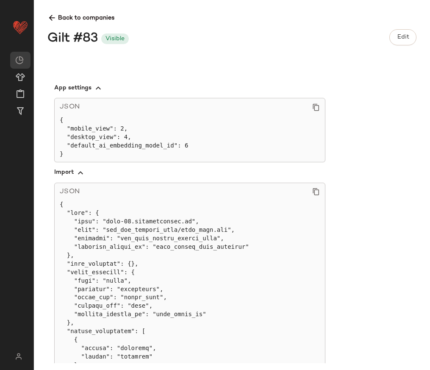
scroll to position [385, 0]
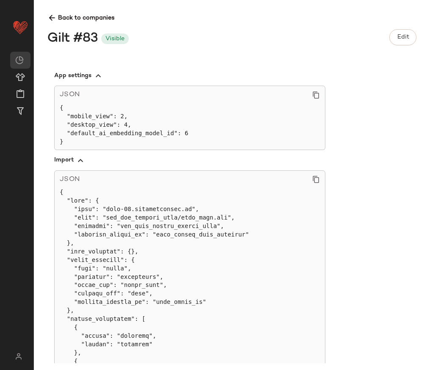
click at [80, 161] on icon "button" at bounding box center [80, 161] width 10 height 10
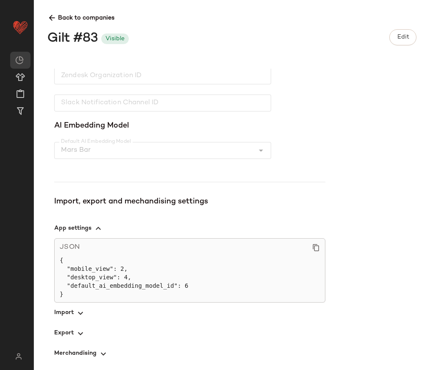
scroll to position [232, 0]
click at [64, 334] on span "button" at bounding box center [189, 333] width 271 height 20
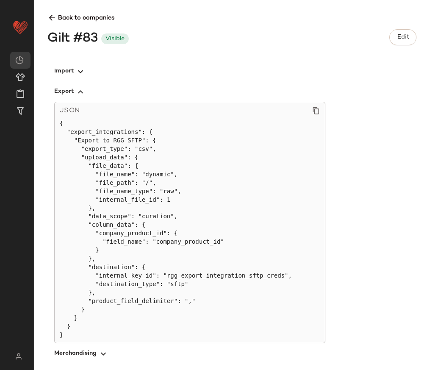
scroll to position [472, 0]
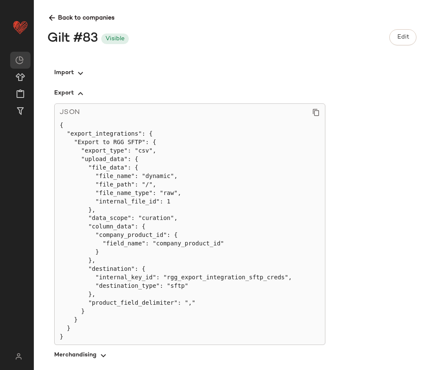
click at [51, 17] on icon at bounding box center [51, 18] width 9 height 9
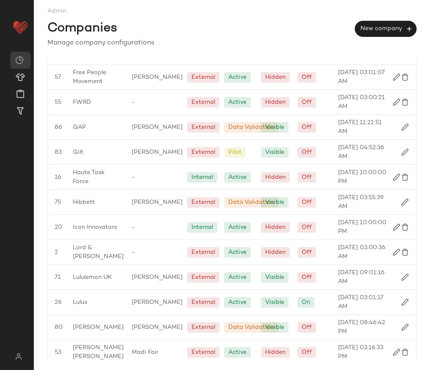
scroll to position [718, 0]
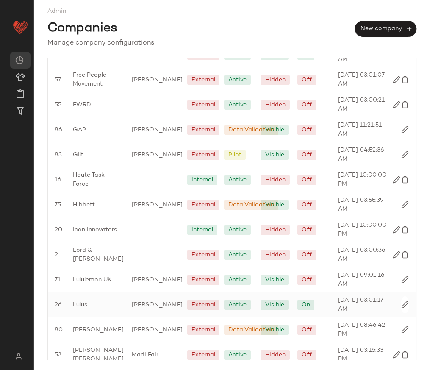
click at [81, 303] on span "Lulus" at bounding box center [80, 304] width 14 height 9
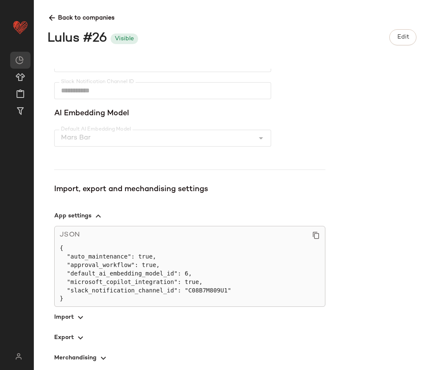
scroll to position [249, 0]
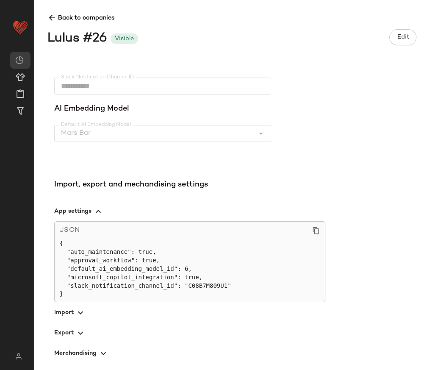
click at [70, 313] on span "button" at bounding box center [189, 312] width 271 height 20
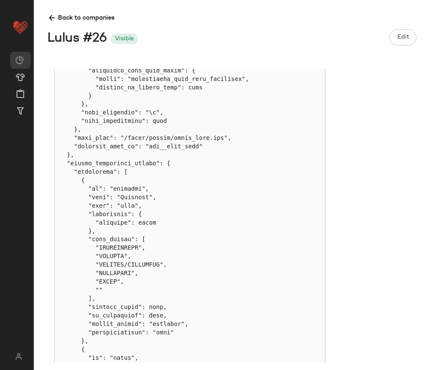
scroll to position [1903, 0]
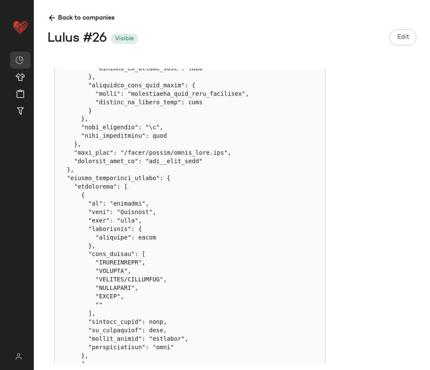
copy pre "cfy__sftp_auth"
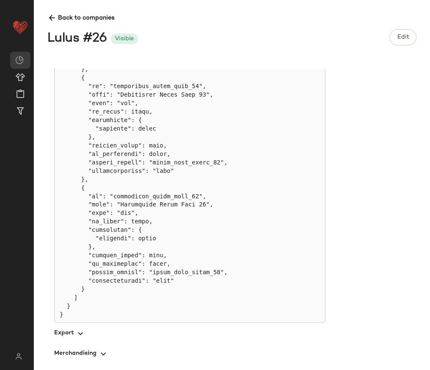
click at [80, 331] on icon "button" at bounding box center [80, 333] width 10 height 10
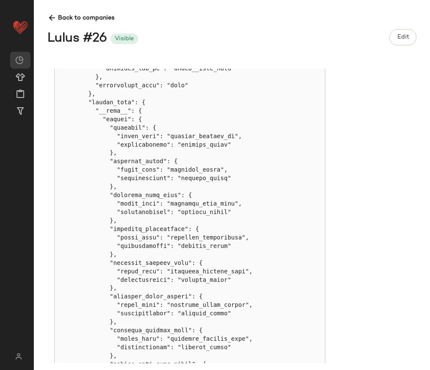
scroll to position [683, 0]
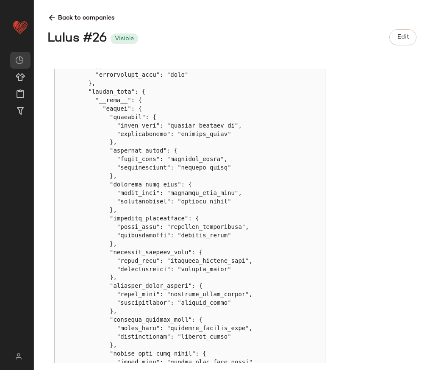
click at [55, 17] on icon at bounding box center [51, 18] width 9 height 9
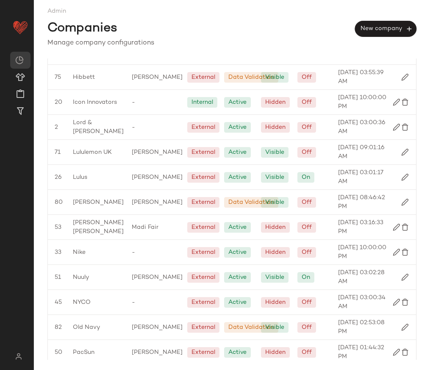
scroll to position [850, 0]
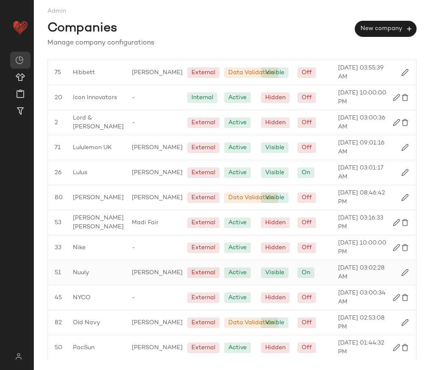
click at [86, 275] on span "Nuuly" at bounding box center [81, 272] width 16 height 9
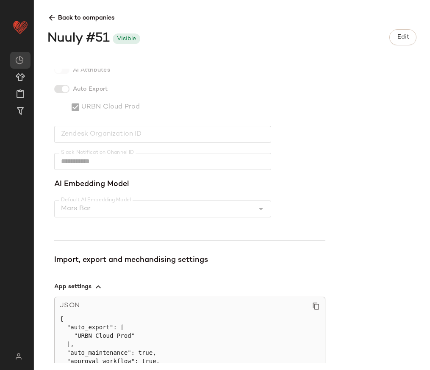
scroll to position [288, 0]
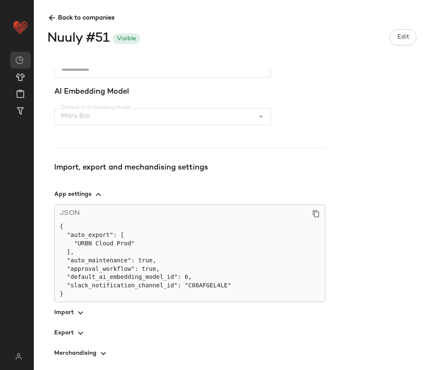
click at [81, 316] on icon "button" at bounding box center [80, 313] width 10 height 10
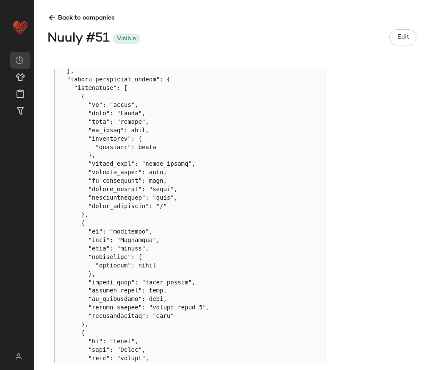
scroll to position [1776, 0]
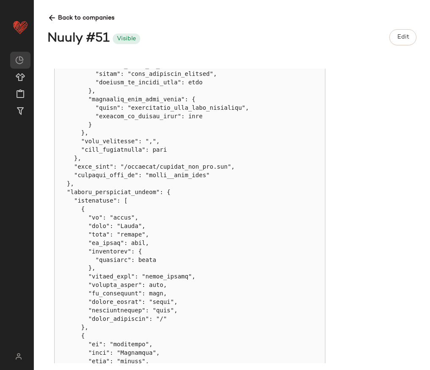
copy pre "nuuly__sftp_auth"
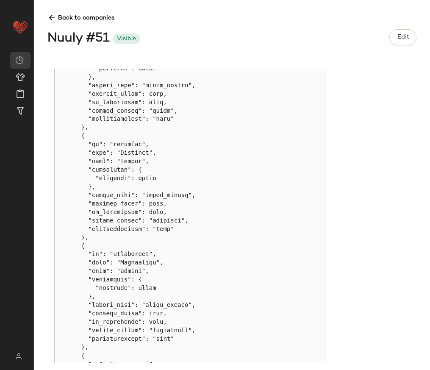
scroll to position [2601, 0]
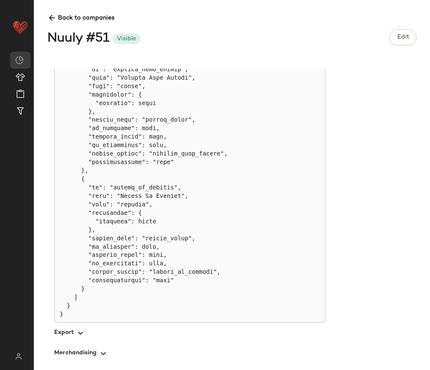
click at [67, 326] on span "button" at bounding box center [189, 333] width 271 height 20
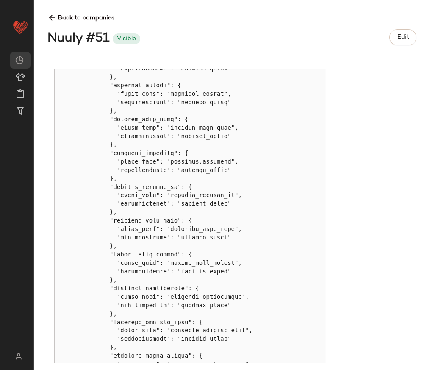
scroll to position [538, 0]
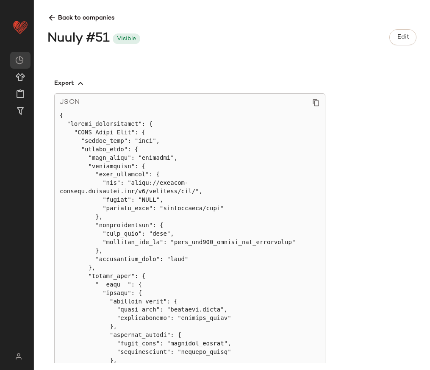
click at [52, 14] on icon at bounding box center [51, 18] width 9 height 9
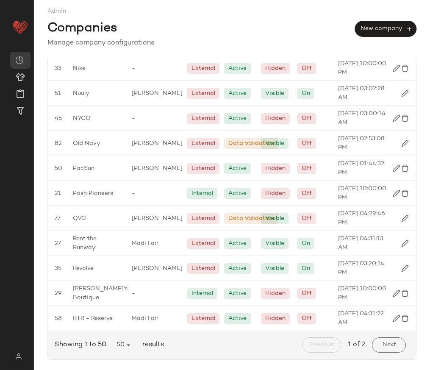
scroll to position [1030, 0]
click at [384, 341] on button "Next" at bounding box center [389, 344] width 34 height 15
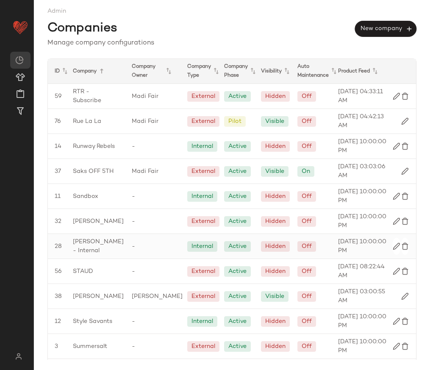
scroll to position [353, 0]
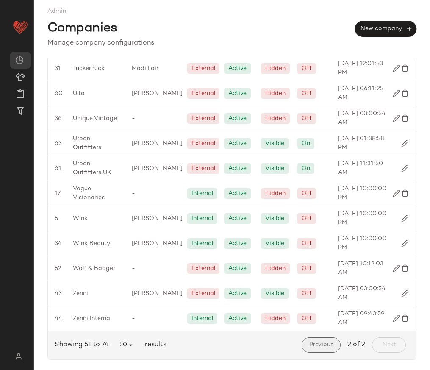
click at [316, 339] on button "Previous" at bounding box center [321, 344] width 39 height 15
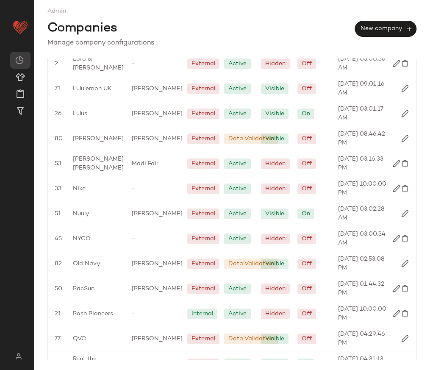
scroll to position [1030, 0]
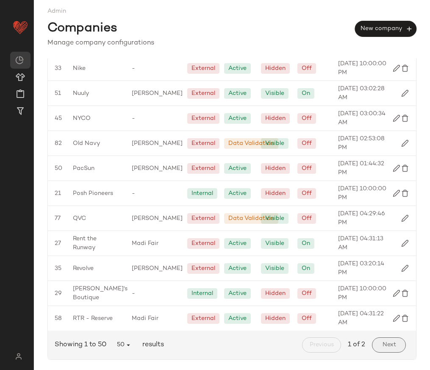
click at [387, 343] on span "Next" at bounding box center [389, 345] width 14 height 7
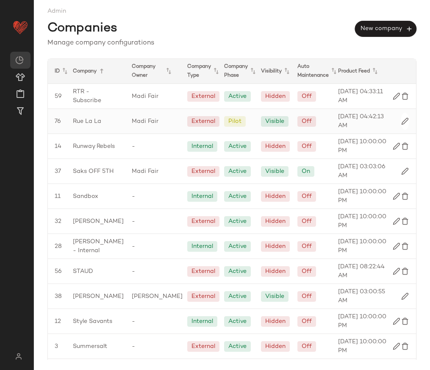
click at [89, 118] on span "Rue La La" at bounding box center [87, 121] width 28 height 9
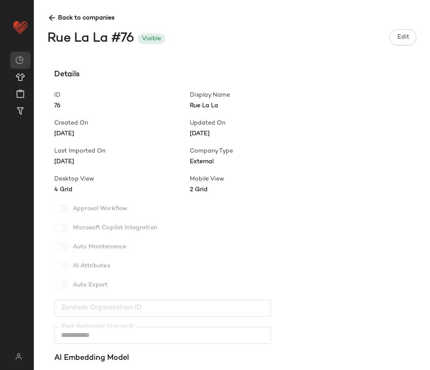
scroll to position [241, 0]
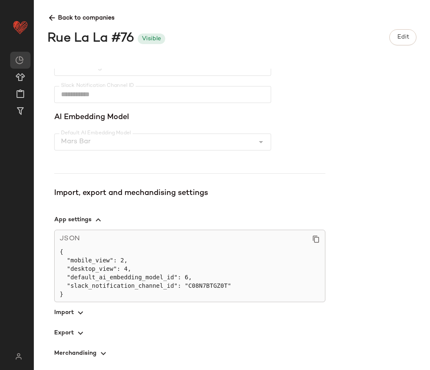
click at [79, 330] on icon "button" at bounding box center [80, 333] width 10 height 10
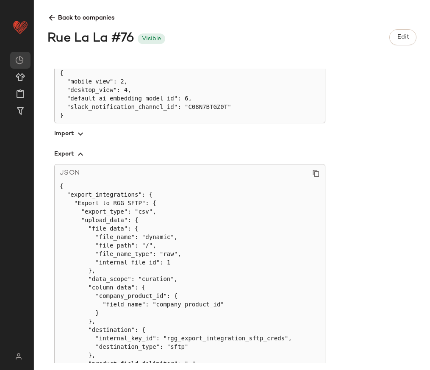
scroll to position [421, 0]
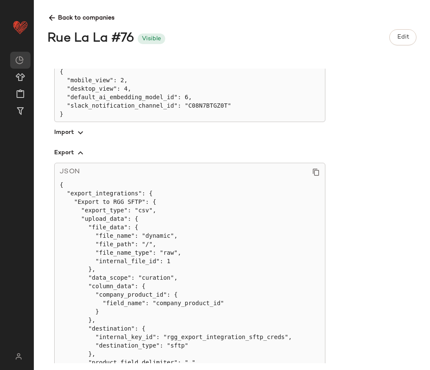
click at [80, 136] on icon "button" at bounding box center [80, 133] width 10 height 10
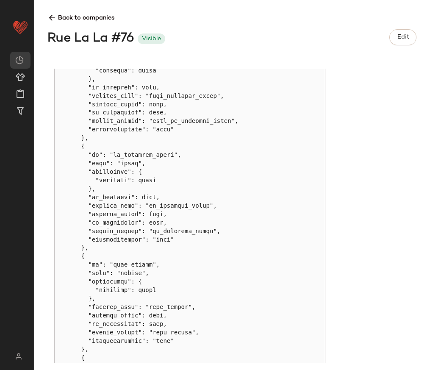
scroll to position [2164, 0]
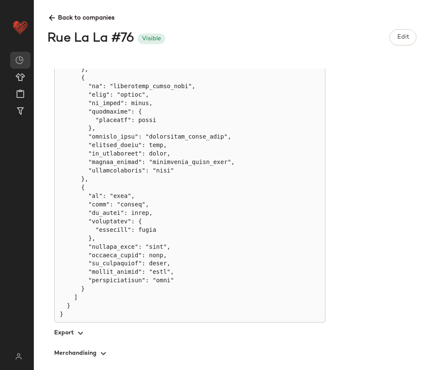
click at [70, 335] on span "button" at bounding box center [189, 333] width 271 height 20
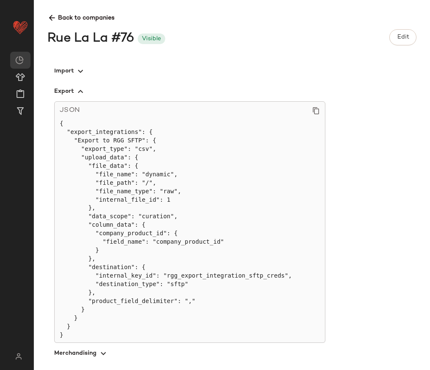
scroll to position [482, 0]
click at [53, 14] on icon at bounding box center [51, 18] width 9 height 9
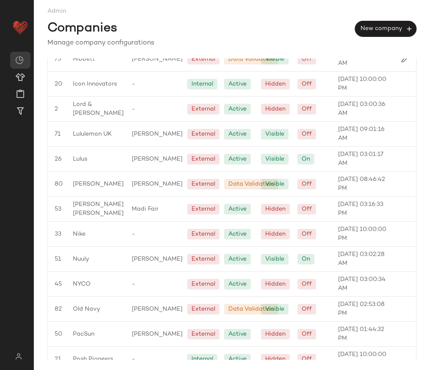
scroll to position [1030, 0]
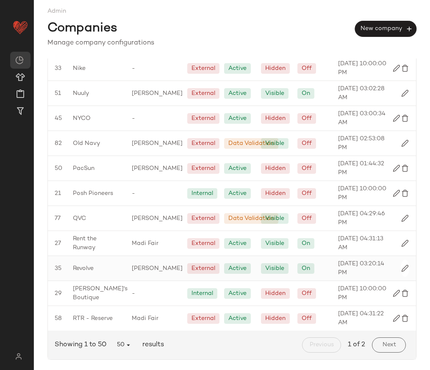
click at [102, 267] on div "Revolve" at bounding box center [95, 268] width 59 height 25
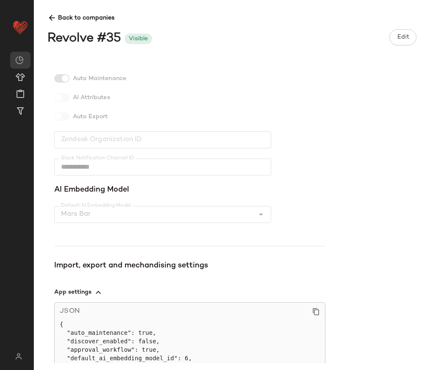
scroll to position [258, 0]
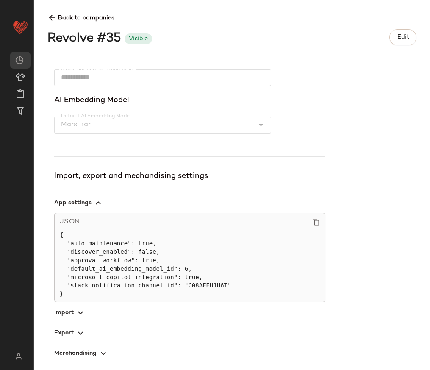
click at [82, 336] on icon "button" at bounding box center [80, 333] width 10 height 10
click at [78, 309] on icon "button" at bounding box center [80, 313] width 10 height 10
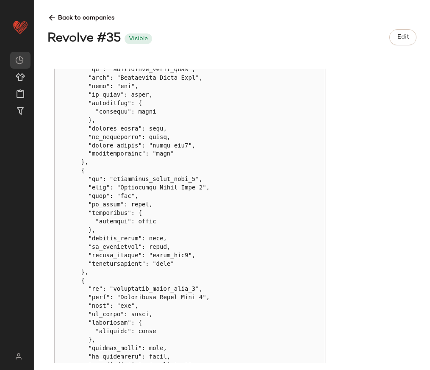
scroll to position [5969, 0]
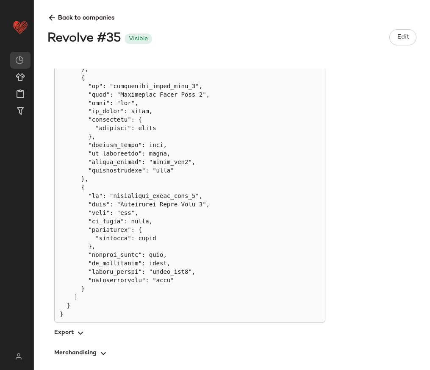
click at [72, 331] on span "button" at bounding box center [189, 333] width 271 height 20
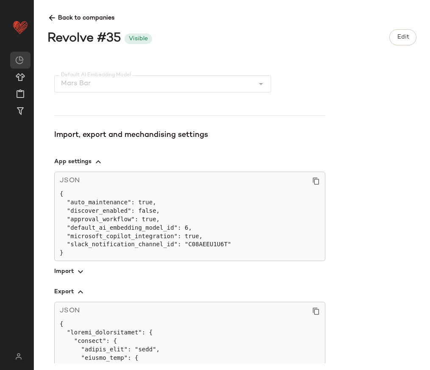
scroll to position [305, 0]
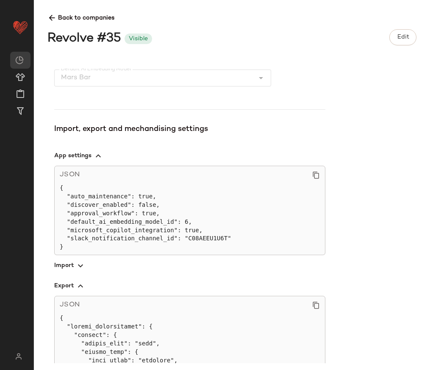
click at [73, 261] on span "button" at bounding box center [189, 265] width 271 height 20
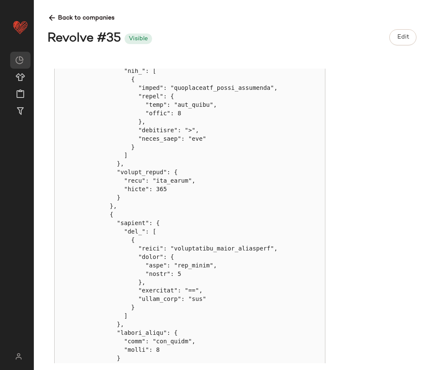
scroll to position [2178, 0]
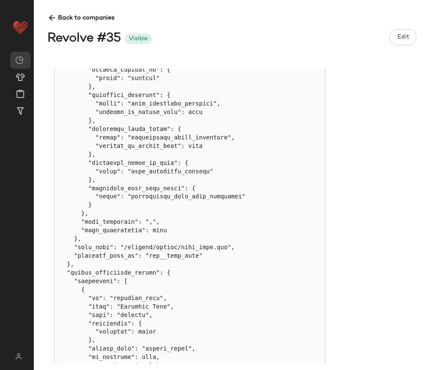
scroll to position [3473, 0]
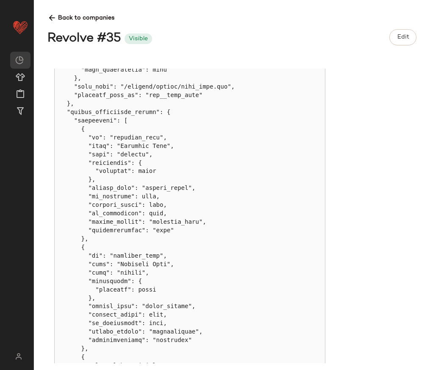
click at [49, 19] on icon at bounding box center [51, 18] width 9 height 9
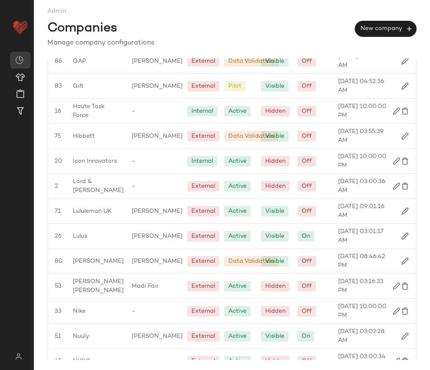
scroll to position [1030, 0]
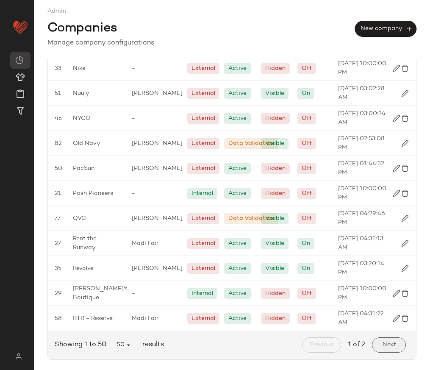
click at [385, 345] on span "Next" at bounding box center [389, 345] width 14 height 7
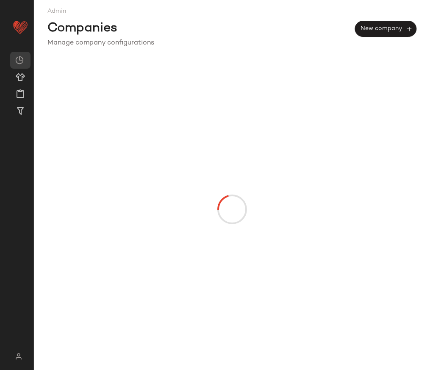
scroll to position [0, 0]
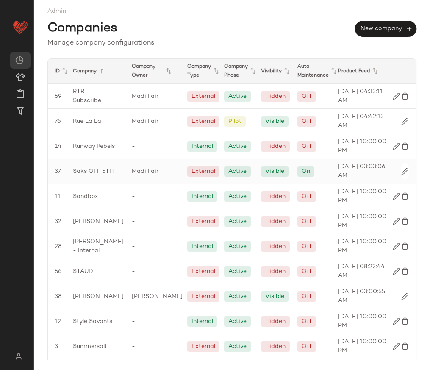
click at [88, 167] on span "Saks OFF 5TH" at bounding box center [93, 171] width 41 height 9
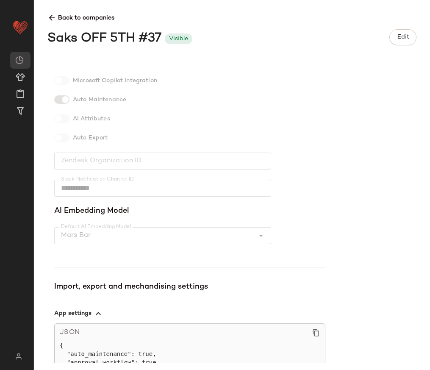
scroll to position [249, 0]
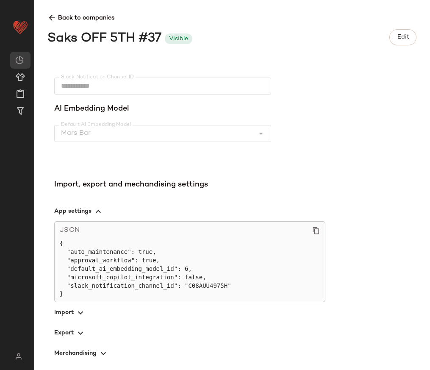
click at [75, 314] on icon "button" at bounding box center [80, 313] width 10 height 10
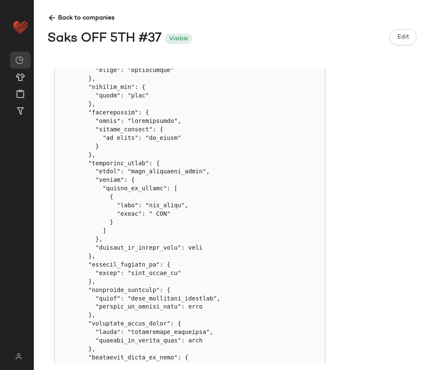
scroll to position [3483, 0]
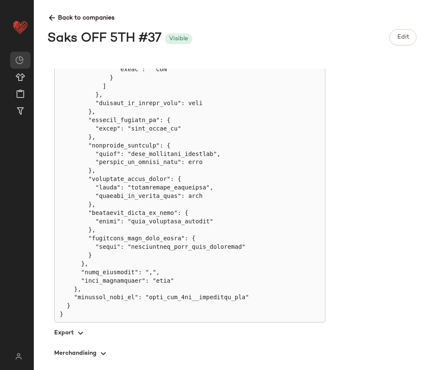
click at [70, 326] on span "button" at bounding box center [189, 333] width 271 height 20
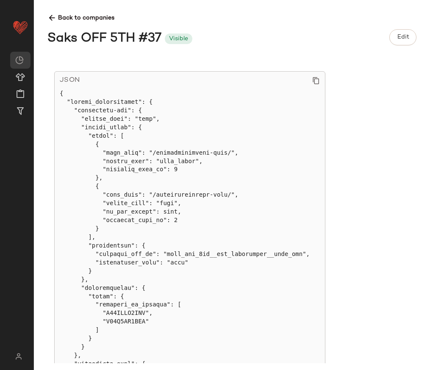
scroll to position [517, 0]
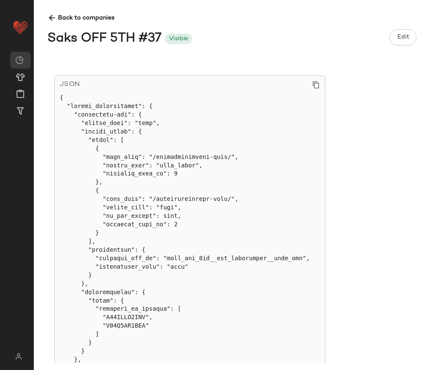
click at [56, 17] on icon at bounding box center [51, 18] width 9 height 9
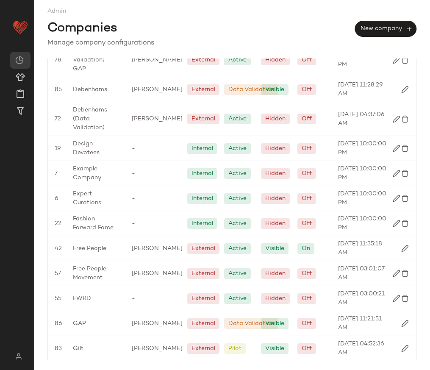
scroll to position [1030, 0]
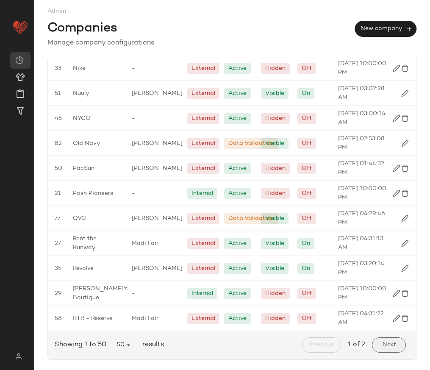
click at [391, 345] on span "Next" at bounding box center [389, 345] width 14 height 7
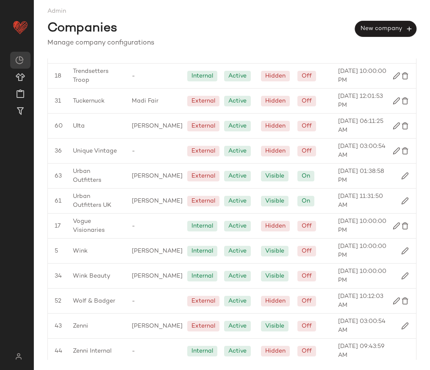
scroll to position [327, 0]
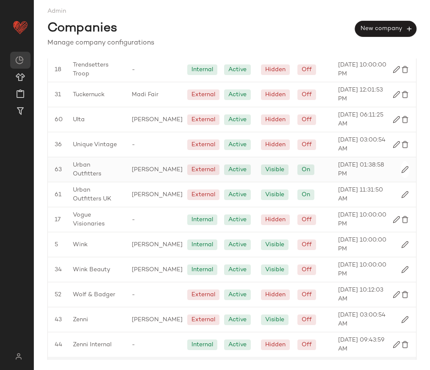
click at [77, 169] on span "Urban Outfitters" at bounding box center [95, 170] width 45 height 18
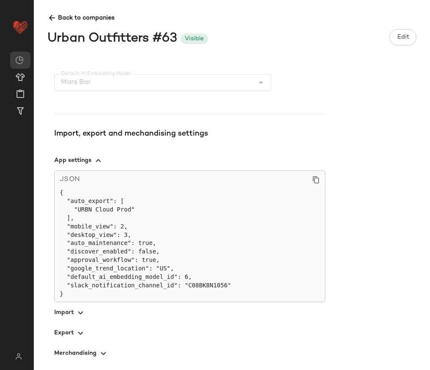
scroll to position [321, 0]
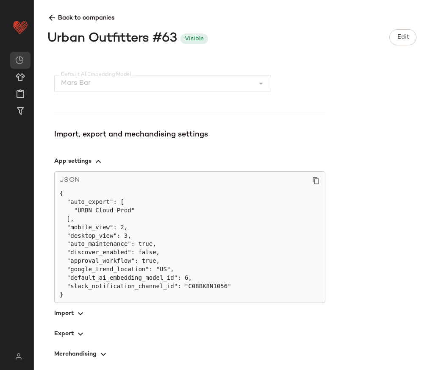
click at [79, 313] on icon "button" at bounding box center [80, 314] width 10 height 10
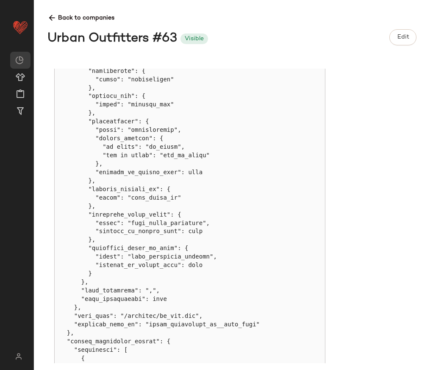
scroll to position [4392, 0]
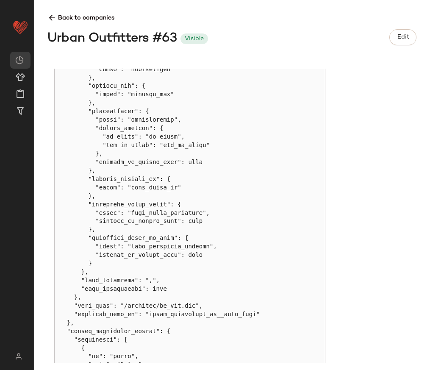
copy pre "urban_outfitters_us__sftp_auth"
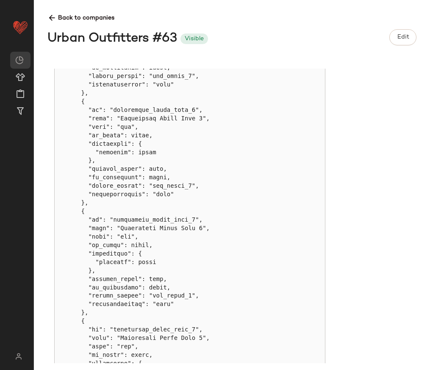
scroll to position [6895, 0]
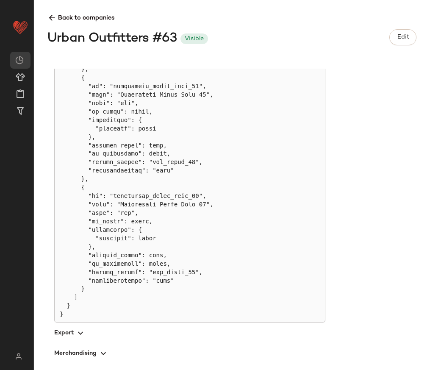
click at [73, 329] on span "button" at bounding box center [189, 333] width 271 height 20
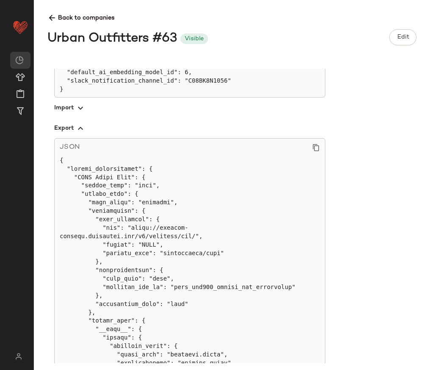
scroll to position [507, 0]
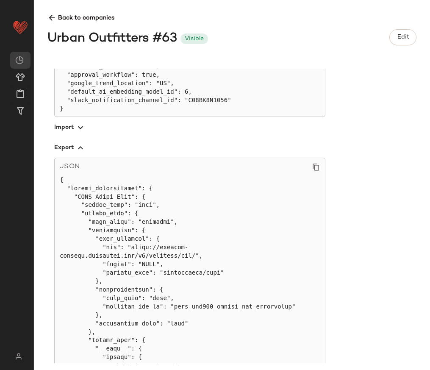
click at [53, 13] on span "Back to companies" at bounding box center [231, 15] width 369 height 16
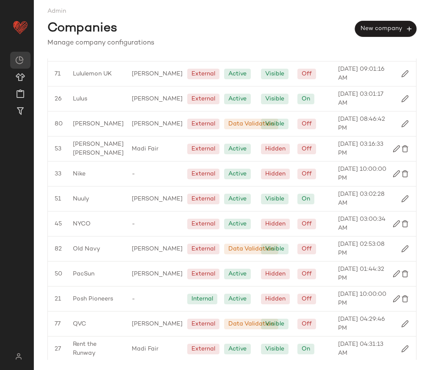
scroll to position [1030, 0]
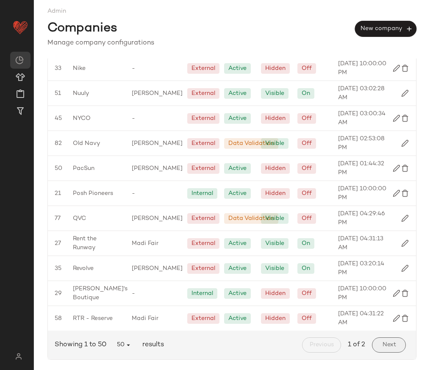
click at [378, 350] on button "Next" at bounding box center [389, 344] width 34 height 15
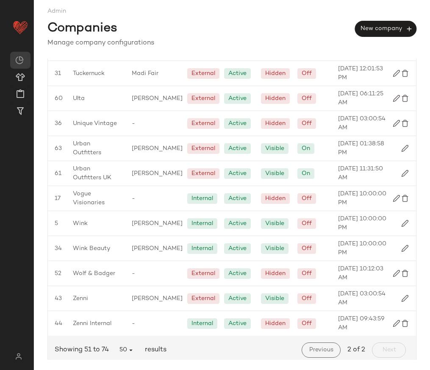
scroll to position [349, 0]
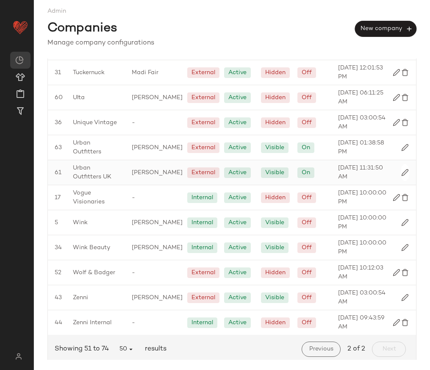
click at [89, 169] on span "Urban Outfitters UK" at bounding box center [95, 173] width 45 height 18
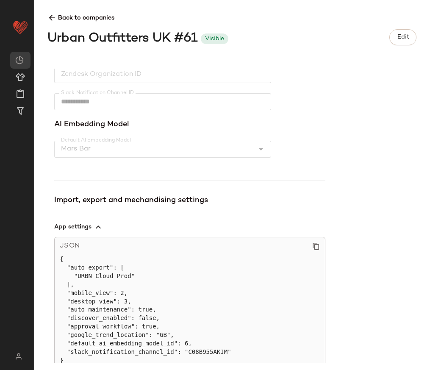
scroll to position [322, 0]
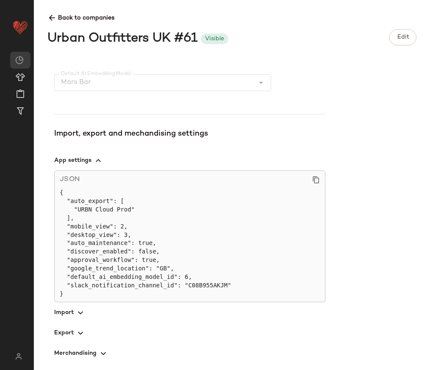
click at [71, 312] on span "button" at bounding box center [189, 312] width 271 height 20
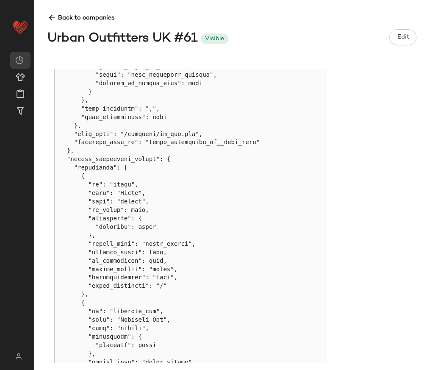
scroll to position [4049, 0]
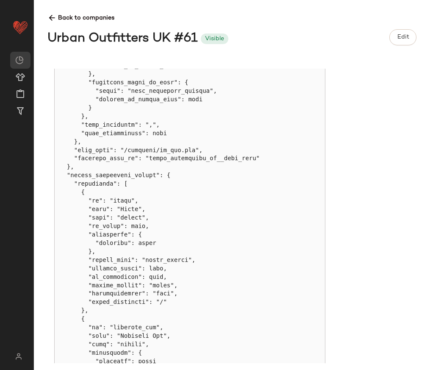
copy pre "urban_outfitters_uk__sftp_auth"
click at [51, 20] on icon at bounding box center [51, 18] width 9 height 9
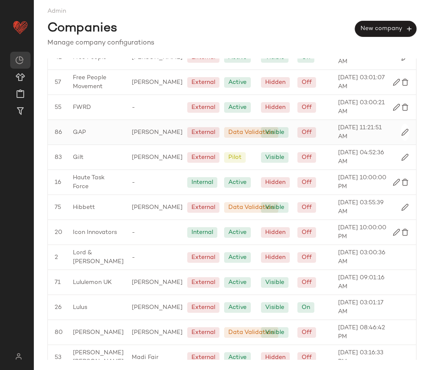
scroll to position [1030, 0]
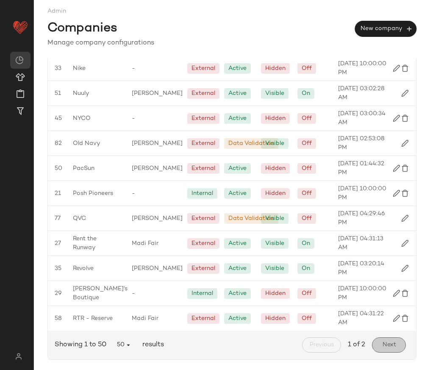
click at [390, 342] on span "Next" at bounding box center [389, 345] width 14 height 7
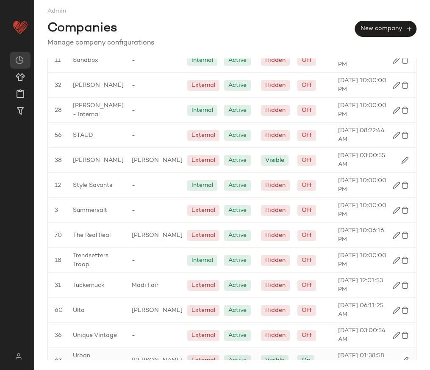
scroll to position [126, 0]
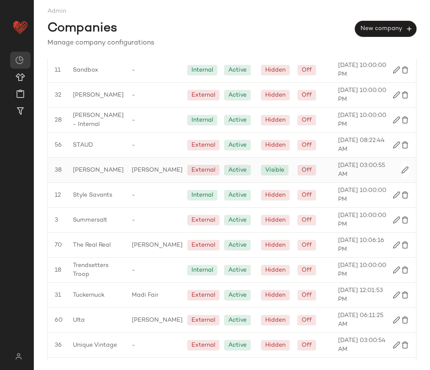
click at [103, 170] on span "[PERSON_NAME]" at bounding box center [98, 170] width 51 height 9
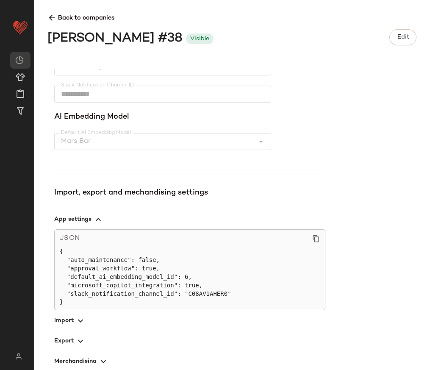
scroll to position [249, 0]
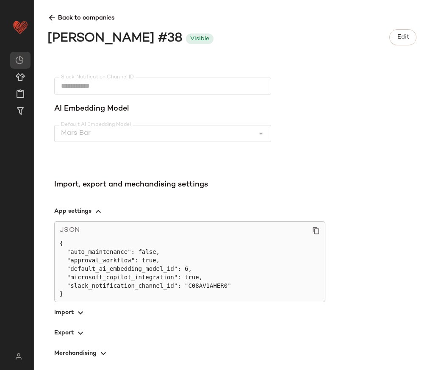
click at [81, 332] on icon "button" at bounding box center [80, 333] width 10 height 10
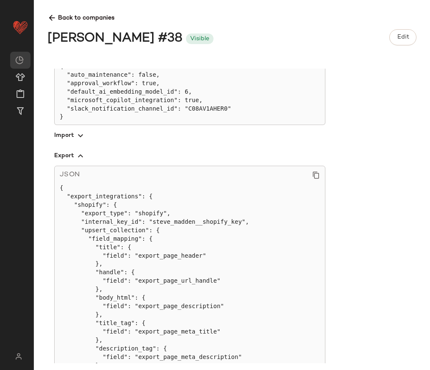
scroll to position [424, 0]
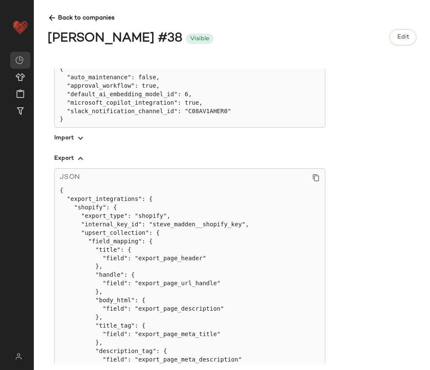
click at [58, 163] on span "button" at bounding box center [189, 158] width 271 height 20
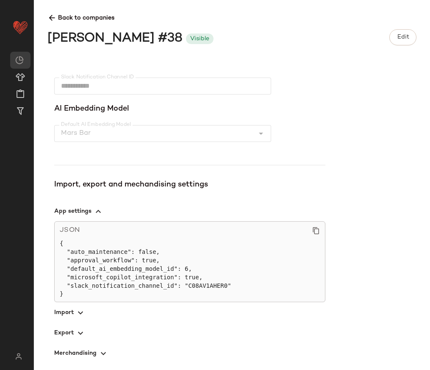
scroll to position [249, 0]
click at [80, 314] on icon "button" at bounding box center [80, 313] width 10 height 10
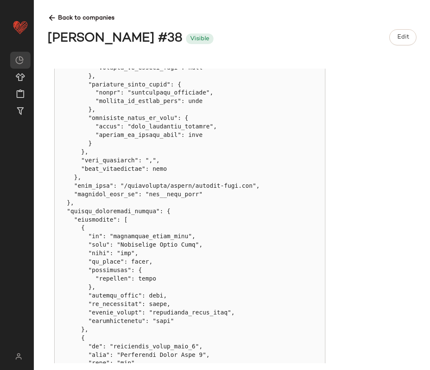
scroll to position [4587, 0]
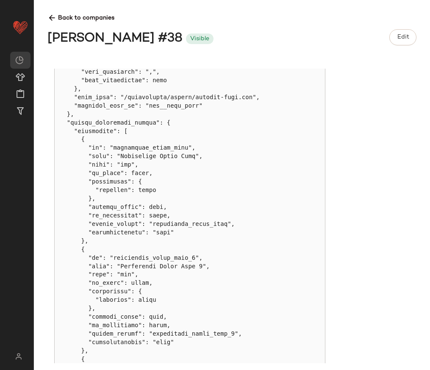
click at [50, 15] on icon at bounding box center [51, 18] width 9 height 9
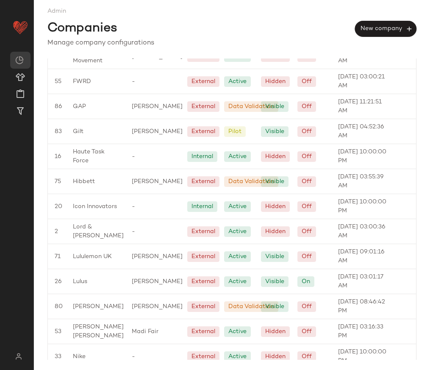
scroll to position [1030, 0]
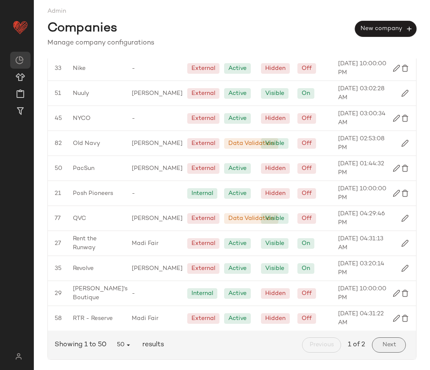
click at [388, 344] on span "Next" at bounding box center [389, 345] width 14 height 7
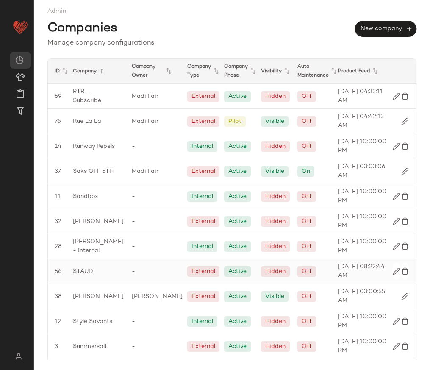
scroll to position [353, 0]
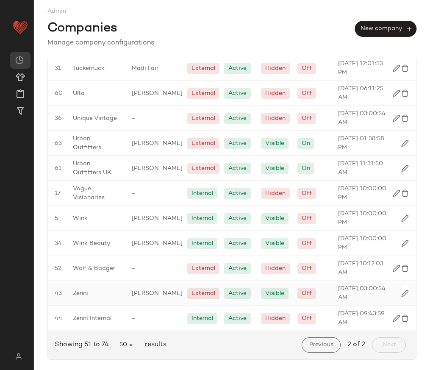
click at [79, 295] on span "Zenni" at bounding box center [80, 293] width 15 height 9
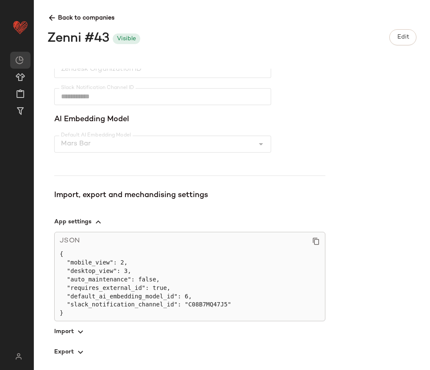
scroll to position [258, 0]
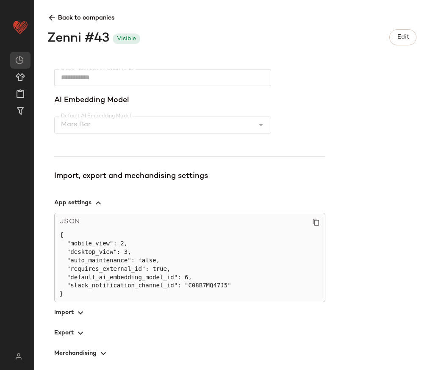
click at [65, 313] on span "button" at bounding box center [189, 312] width 271 height 20
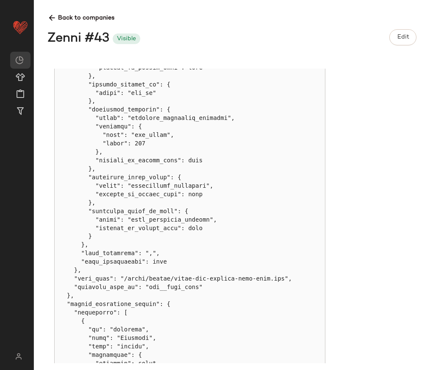
scroll to position [2317, 0]
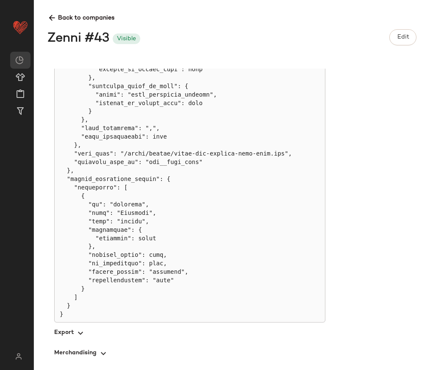
click at [77, 324] on span "button" at bounding box center [189, 333] width 271 height 20
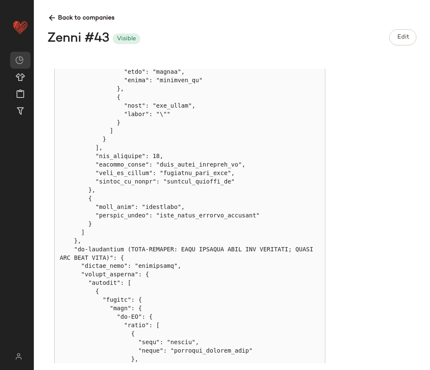
scroll to position [1117, 0]
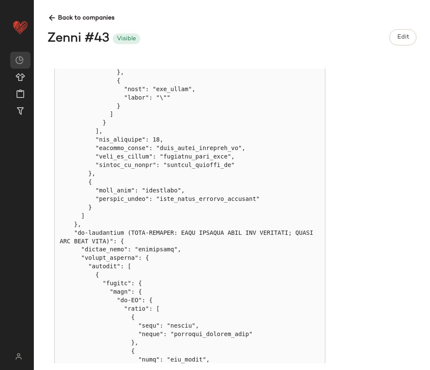
click at [55, 23] on div "Back to companies Zenni #43 Visible Edit" at bounding box center [238, 28] width 383 height 42
click at [50, 14] on icon at bounding box center [51, 18] width 9 height 9
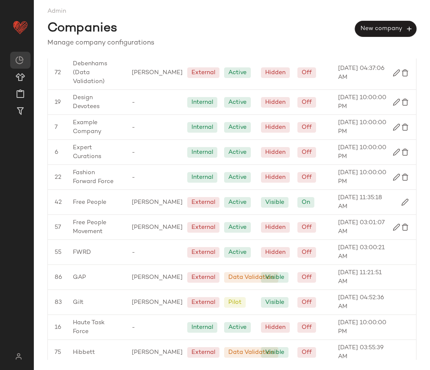
scroll to position [1030, 0]
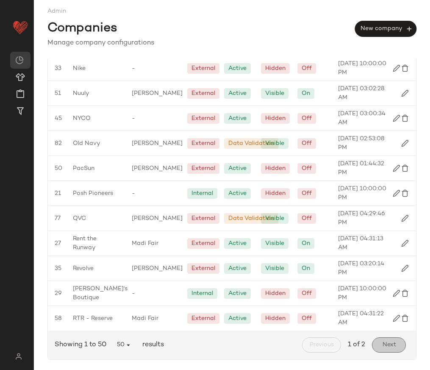
click at [382, 342] on span "Next" at bounding box center [389, 345] width 14 height 7
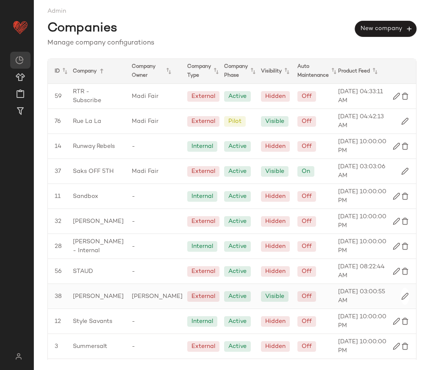
scroll to position [353, 0]
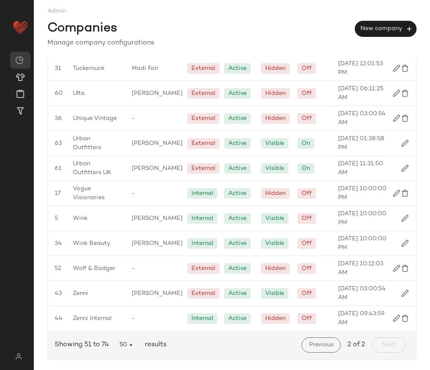
click at [322, 354] on div "Previous" at bounding box center [321, 345] width 46 height 22
click at [322, 349] on button "Previous" at bounding box center [321, 344] width 39 height 15
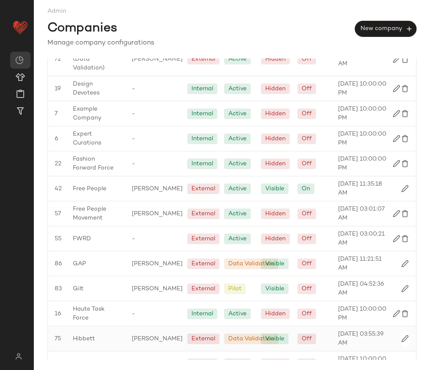
scroll to position [1030, 0]
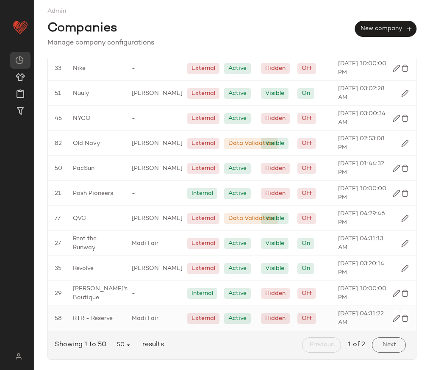
click at [95, 317] on span "RTR - Reserve" at bounding box center [93, 318] width 40 height 9
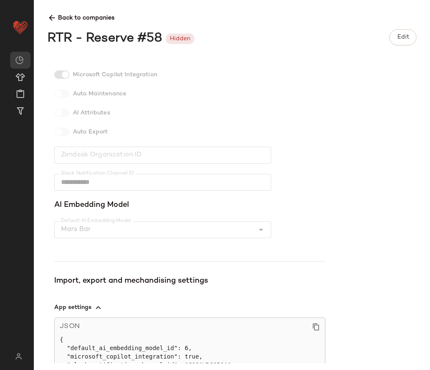
scroll to position [232, 0]
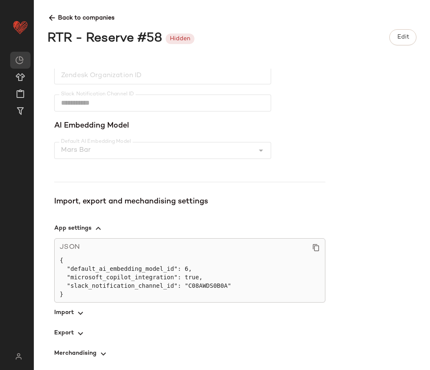
click at [73, 314] on span "button" at bounding box center [189, 313] width 271 height 20
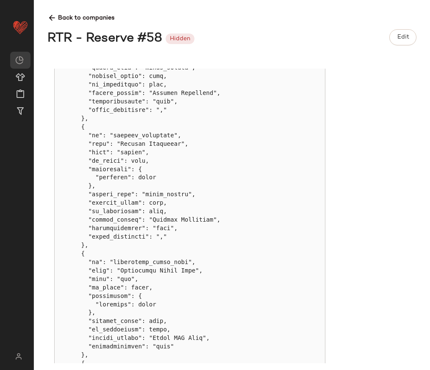
scroll to position [7651, 0]
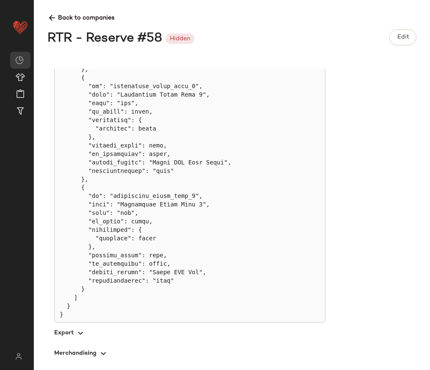
click at [84, 335] on icon "button" at bounding box center [80, 333] width 10 height 10
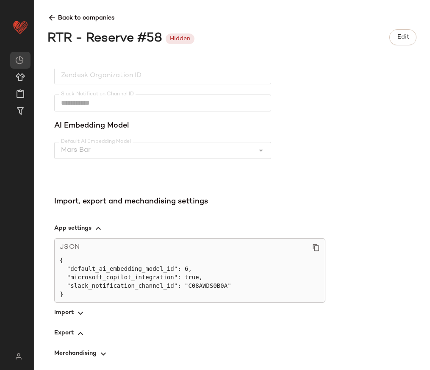
scroll to position [232, 0]
click at [46, 22] on div "**********" at bounding box center [232, 185] width 396 height 370
click at [48, 21] on icon at bounding box center [51, 18] width 9 height 9
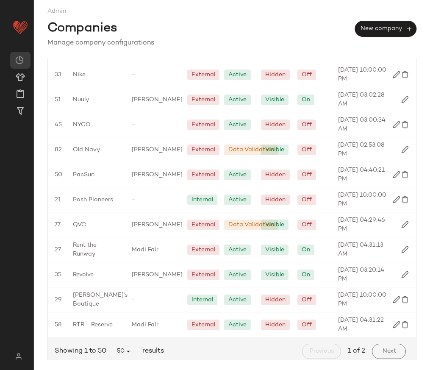
scroll to position [1030, 0]
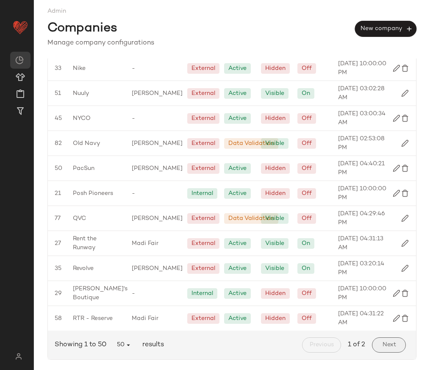
click at [382, 342] on span "Next" at bounding box center [389, 345] width 14 height 7
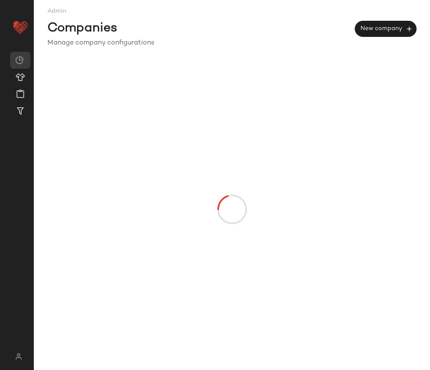
scroll to position [0, 0]
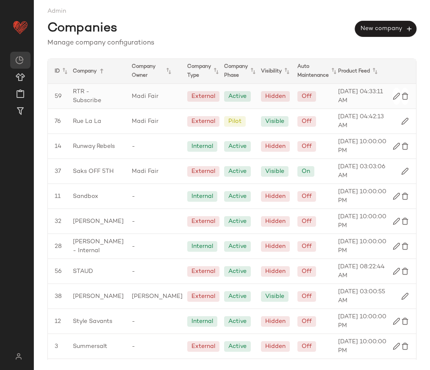
click at [93, 97] on span "RTR - Subscribe" at bounding box center [95, 96] width 45 height 18
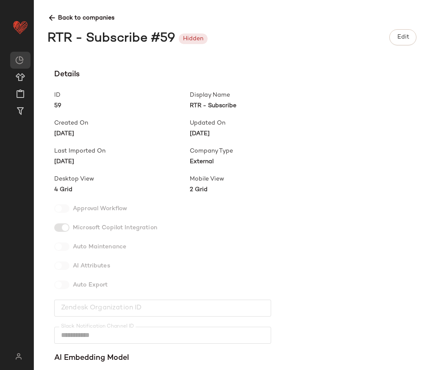
scroll to position [232, 0]
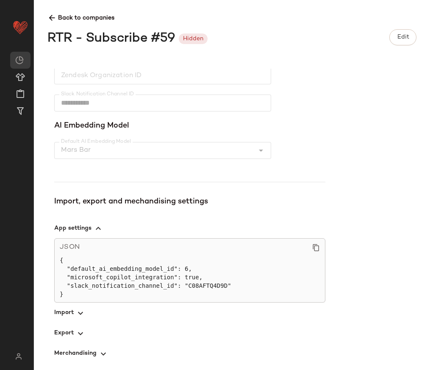
click at [83, 332] on icon "button" at bounding box center [80, 333] width 10 height 10
click at [65, 305] on span "button" at bounding box center [189, 313] width 271 height 20
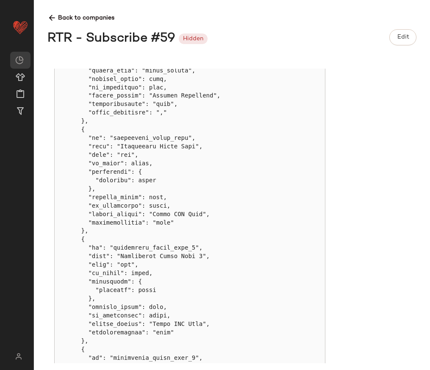
scroll to position [7338, 0]
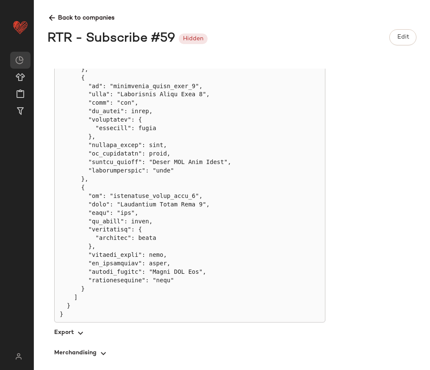
click at [58, 335] on span "button" at bounding box center [189, 333] width 271 height 20
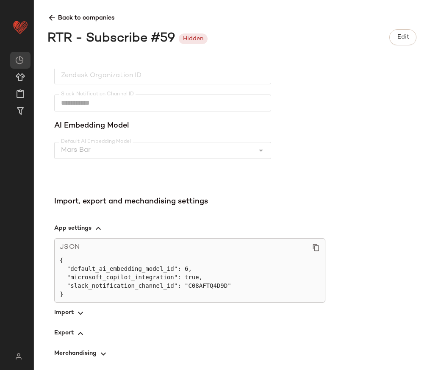
scroll to position [232, 0]
click at [50, 18] on icon at bounding box center [51, 18] width 9 height 9
